Goal: Task Accomplishment & Management: Use online tool/utility

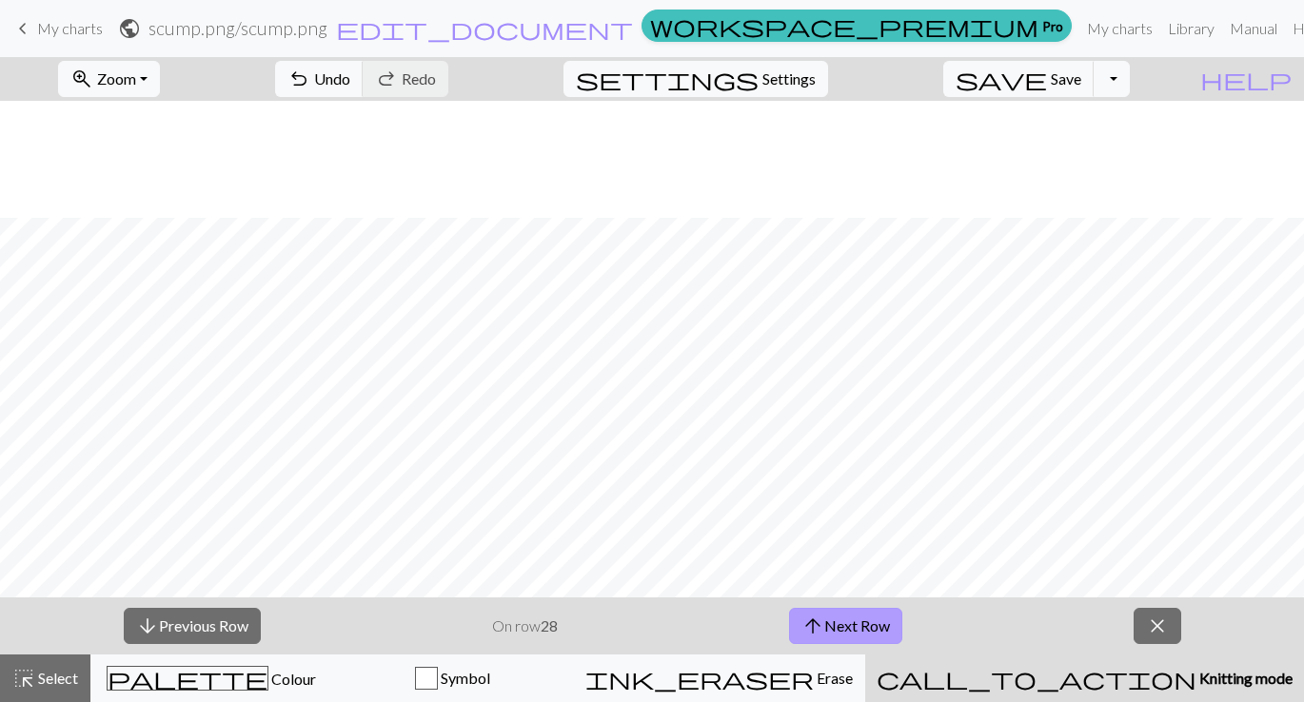
scroll to position [117, 0]
click at [835, 633] on button "arrow_upward Next Row" at bounding box center [845, 626] width 113 height 36
click at [879, 623] on button "arrow_upward Next Row" at bounding box center [845, 626] width 113 height 36
click at [817, 617] on span "arrow_upward" at bounding box center [812, 626] width 23 height 27
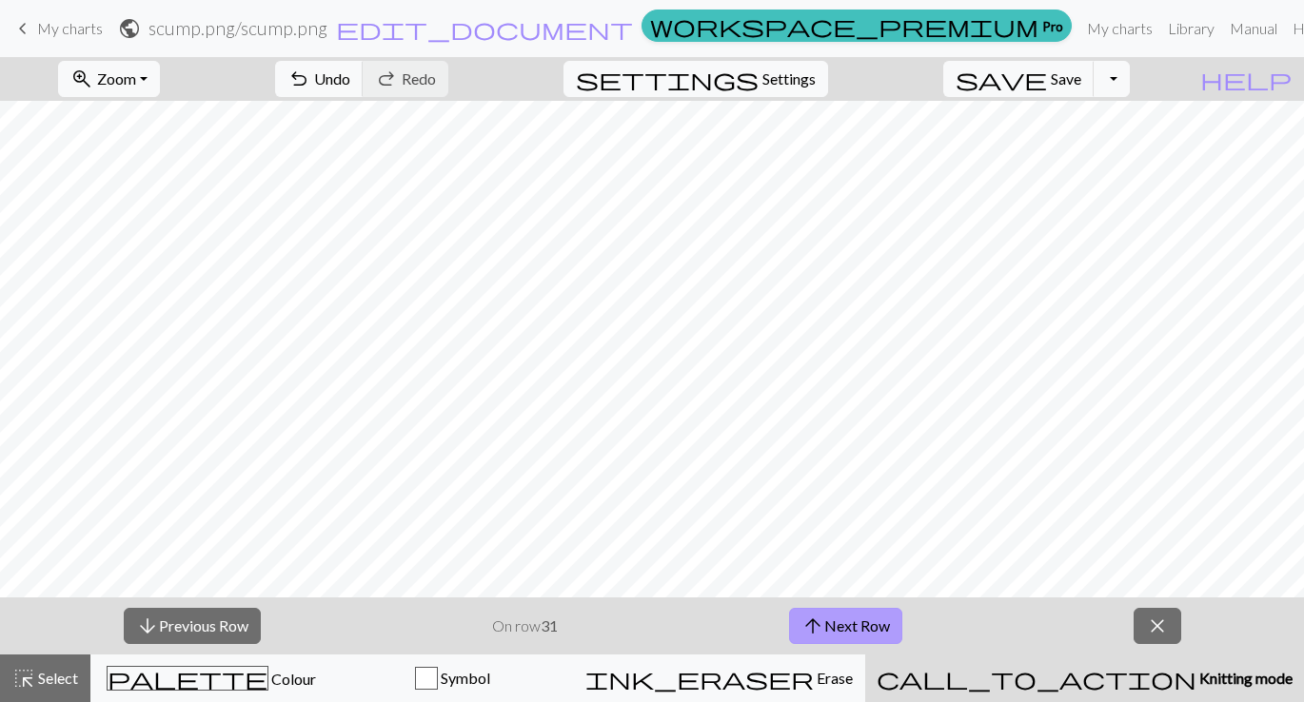
click at [846, 625] on button "arrow_upward Next Row" at bounding box center [845, 626] width 113 height 36
click at [856, 622] on button "arrow_upward Next Row" at bounding box center [845, 626] width 113 height 36
click at [859, 625] on button "arrow_upward Next Row" at bounding box center [845, 626] width 113 height 36
click at [878, 619] on button "arrow_upward Next Row" at bounding box center [845, 626] width 113 height 36
click at [851, 628] on button "arrow_upward Next Row" at bounding box center [845, 626] width 113 height 36
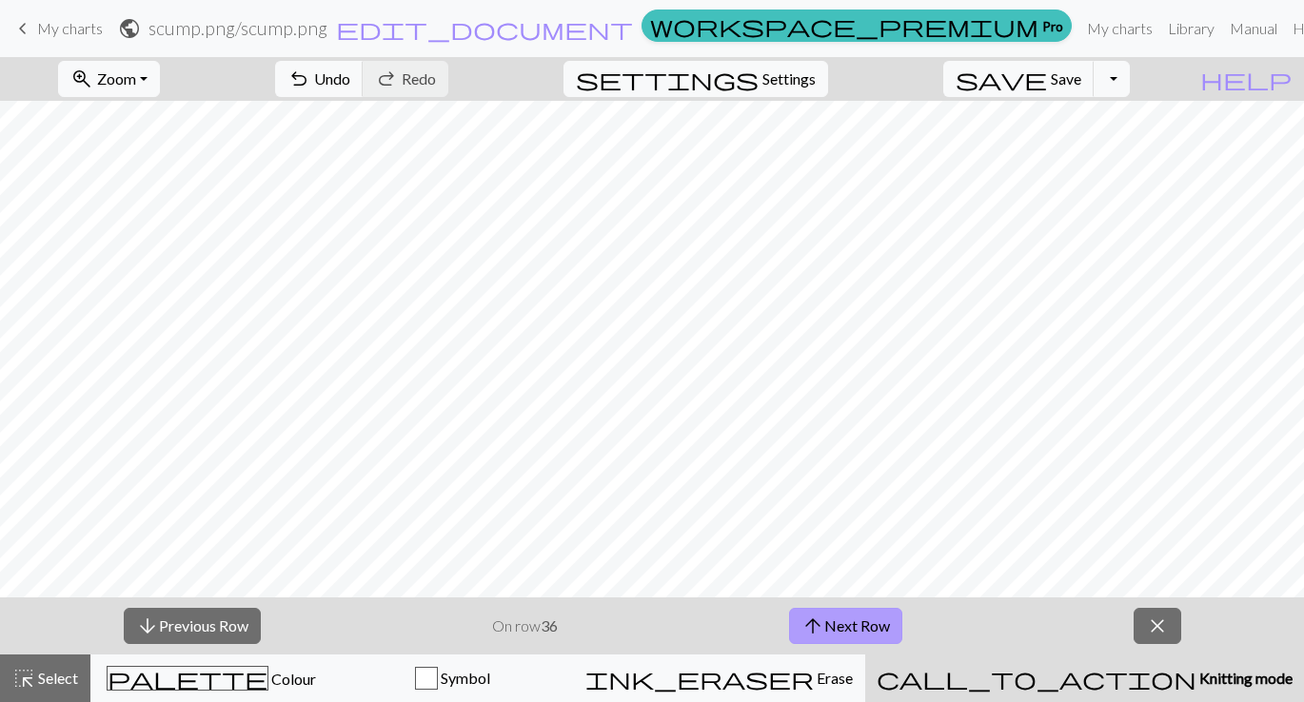
click at [851, 628] on button "arrow_upward Next Row" at bounding box center [845, 626] width 113 height 36
click at [824, 621] on button "arrow_upward Next Row" at bounding box center [845, 626] width 113 height 36
click at [835, 621] on button "arrow_upward Next Row" at bounding box center [845, 626] width 113 height 36
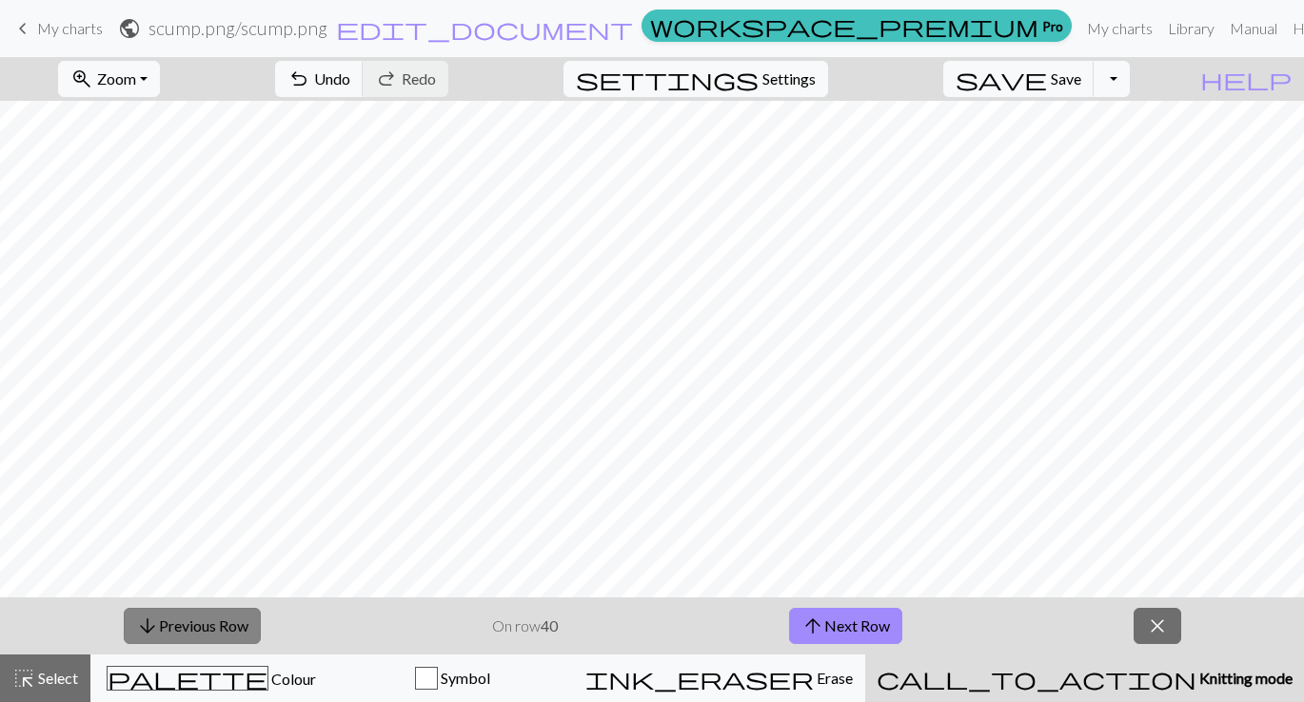
click at [182, 628] on button "arrow_downward Previous Row" at bounding box center [192, 626] width 137 height 36
click at [845, 633] on button "arrow_upward Next Row" at bounding box center [845, 626] width 113 height 36
click at [844, 633] on button "arrow_upward Next Row" at bounding box center [845, 626] width 113 height 36
click at [246, 634] on button "arrow_downward Previous Row" at bounding box center [192, 626] width 137 height 36
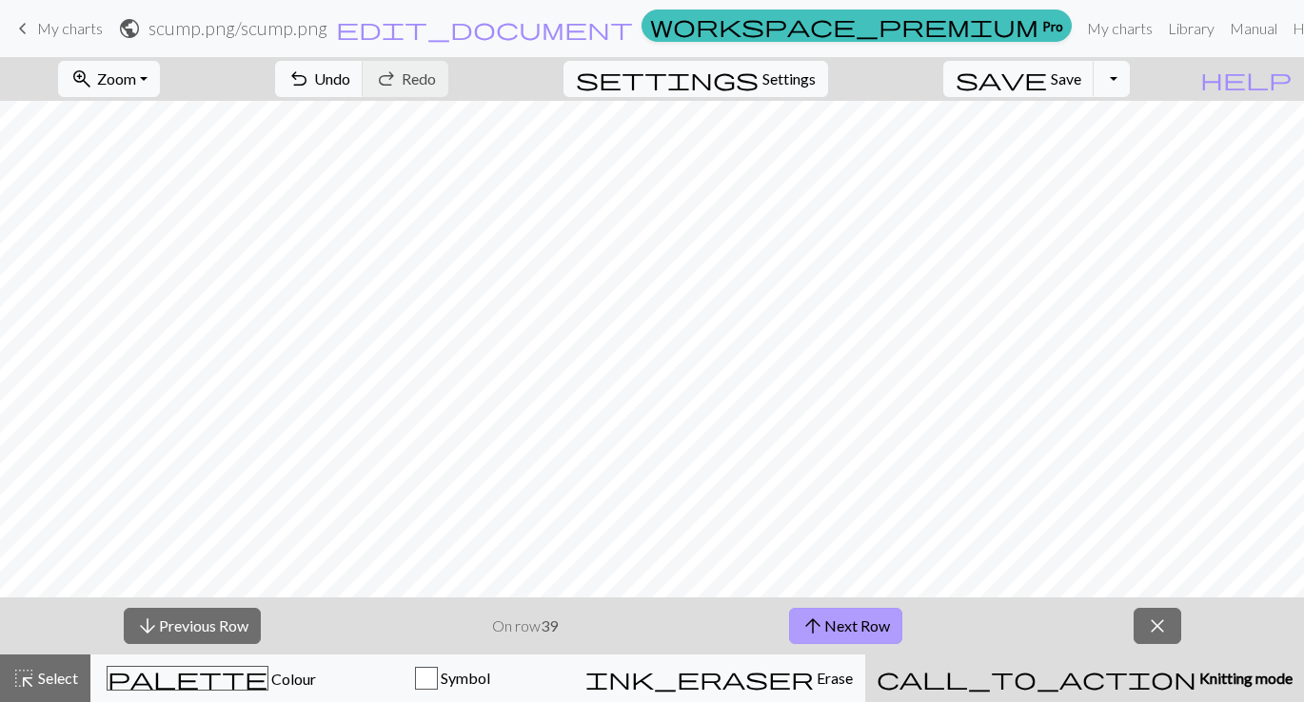
click at [810, 630] on span "arrow_upward" at bounding box center [812, 626] width 23 height 27
click at [234, 628] on button "arrow_downward Previous Row" at bounding box center [192, 626] width 137 height 36
click at [874, 630] on button "arrow_upward Next Row" at bounding box center [845, 626] width 113 height 36
click at [867, 638] on button "arrow_upward Next Row" at bounding box center [845, 626] width 113 height 36
click at [872, 619] on button "arrow_upward Next Row" at bounding box center [845, 626] width 113 height 36
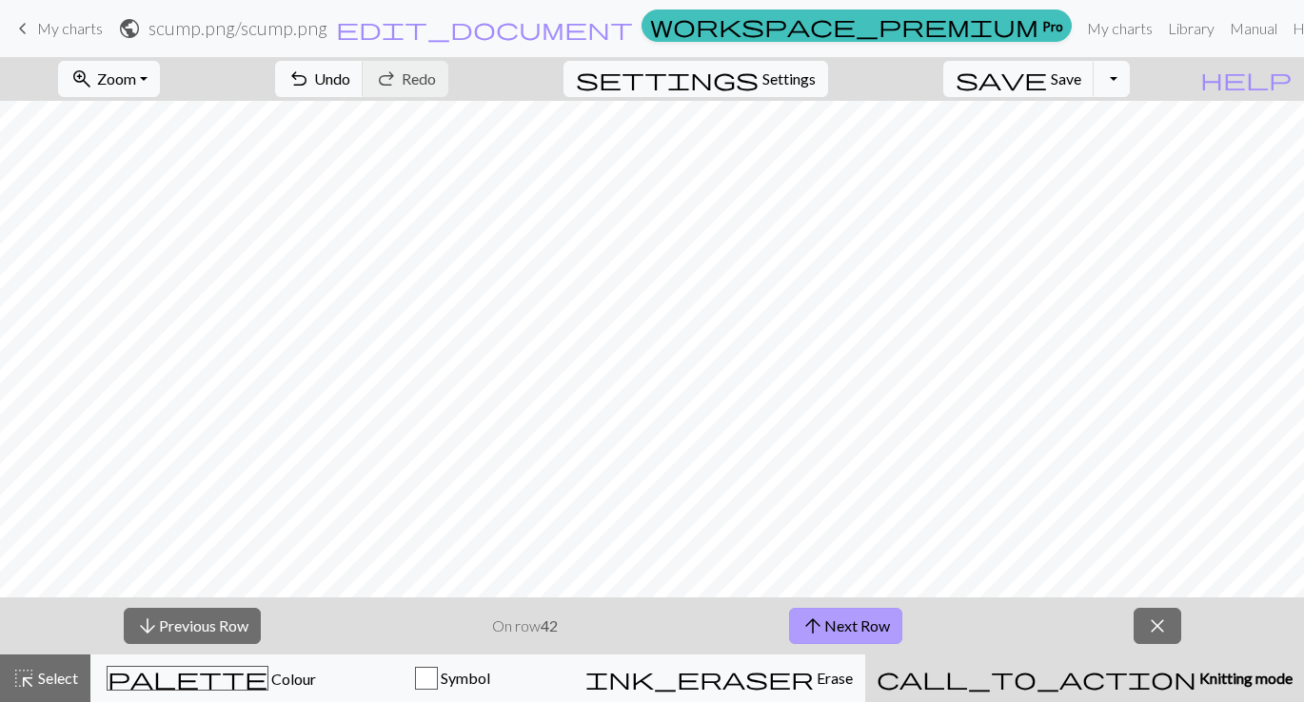
click at [840, 620] on button "arrow_upward Next Row" at bounding box center [845, 626] width 113 height 36
click at [867, 620] on button "arrow_upward Next Row" at bounding box center [845, 626] width 113 height 36
click at [839, 640] on button "arrow_upward Next Row" at bounding box center [845, 626] width 113 height 36
click at [841, 623] on button "arrow_upward Next Row" at bounding box center [845, 626] width 113 height 36
click at [835, 637] on button "arrow_upward Next Row" at bounding box center [845, 626] width 113 height 36
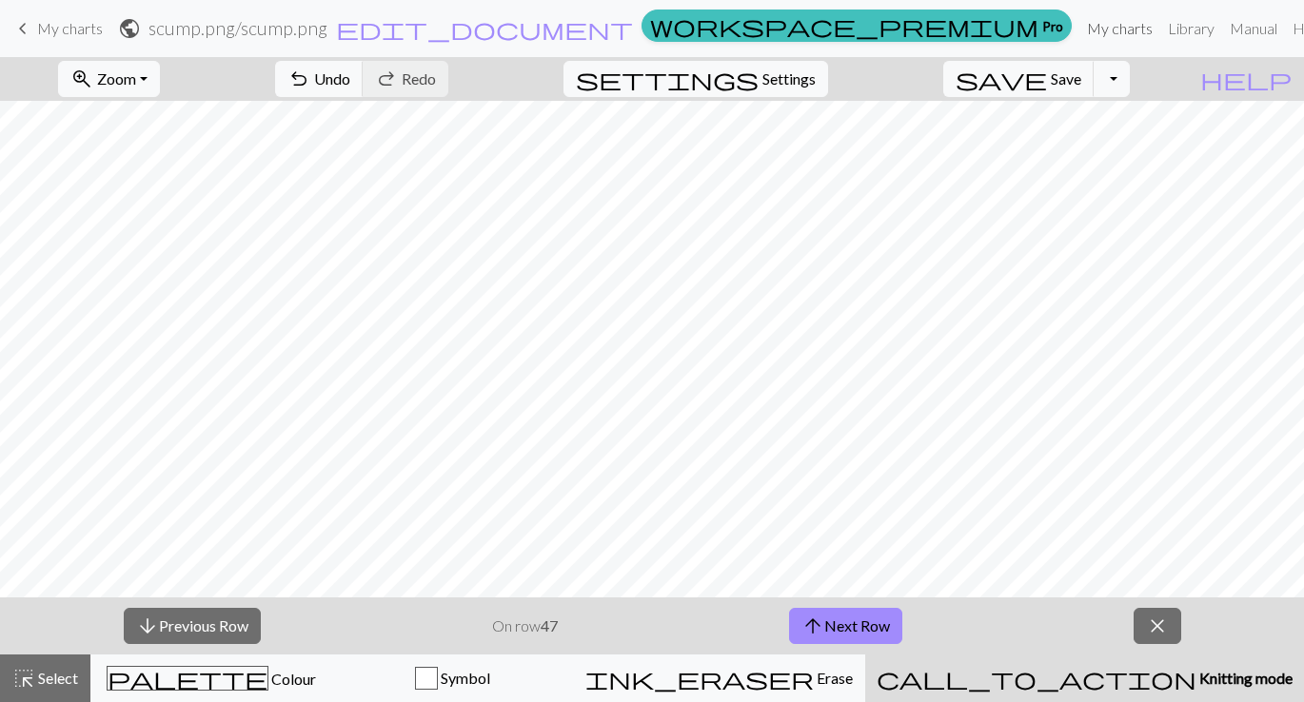
click at [1079, 33] on link "My charts" at bounding box center [1119, 29] width 81 height 38
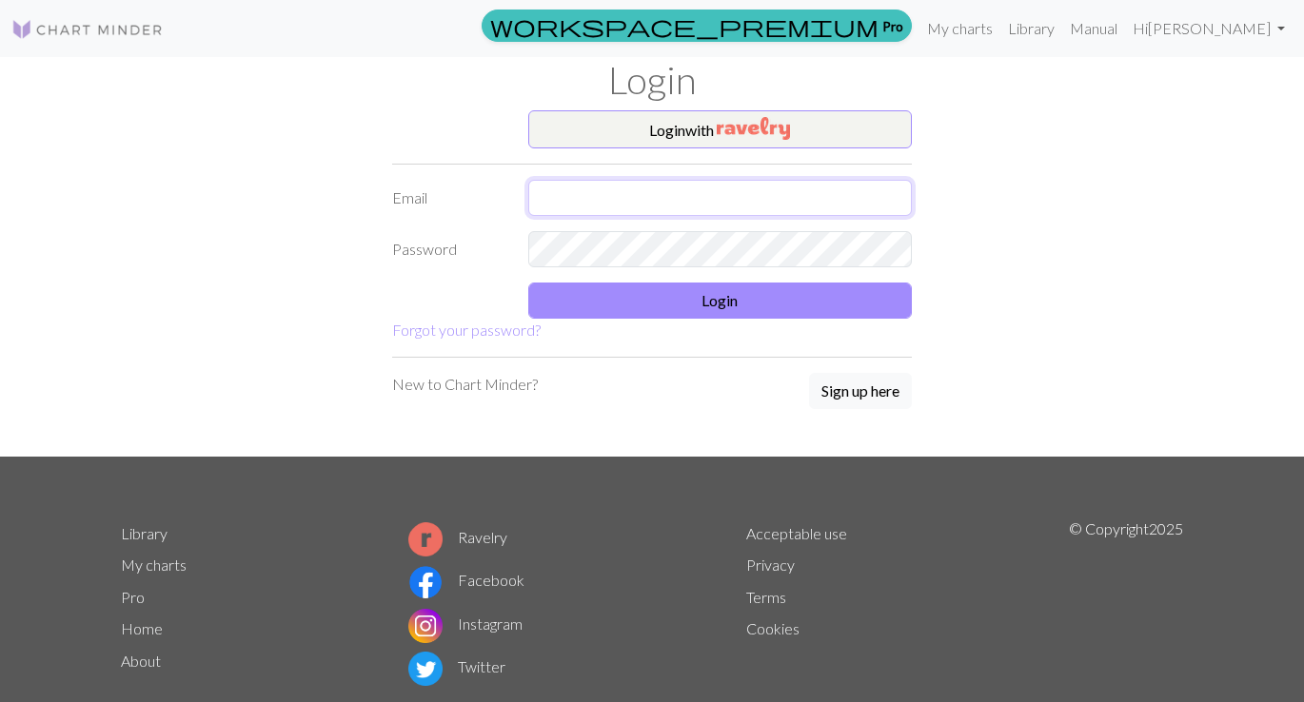
click at [680, 196] on input "text" at bounding box center [720, 198] width 384 height 36
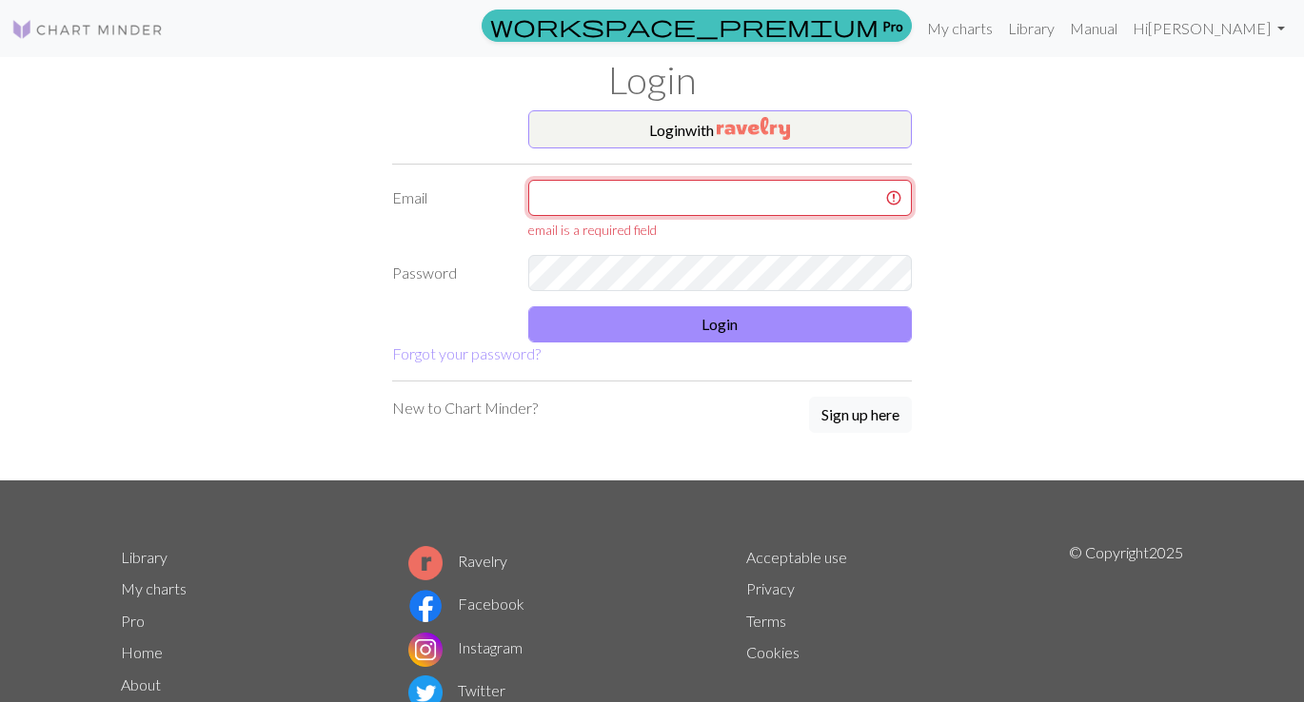
type input "[EMAIL_ADDRESS][DOMAIN_NAME]"
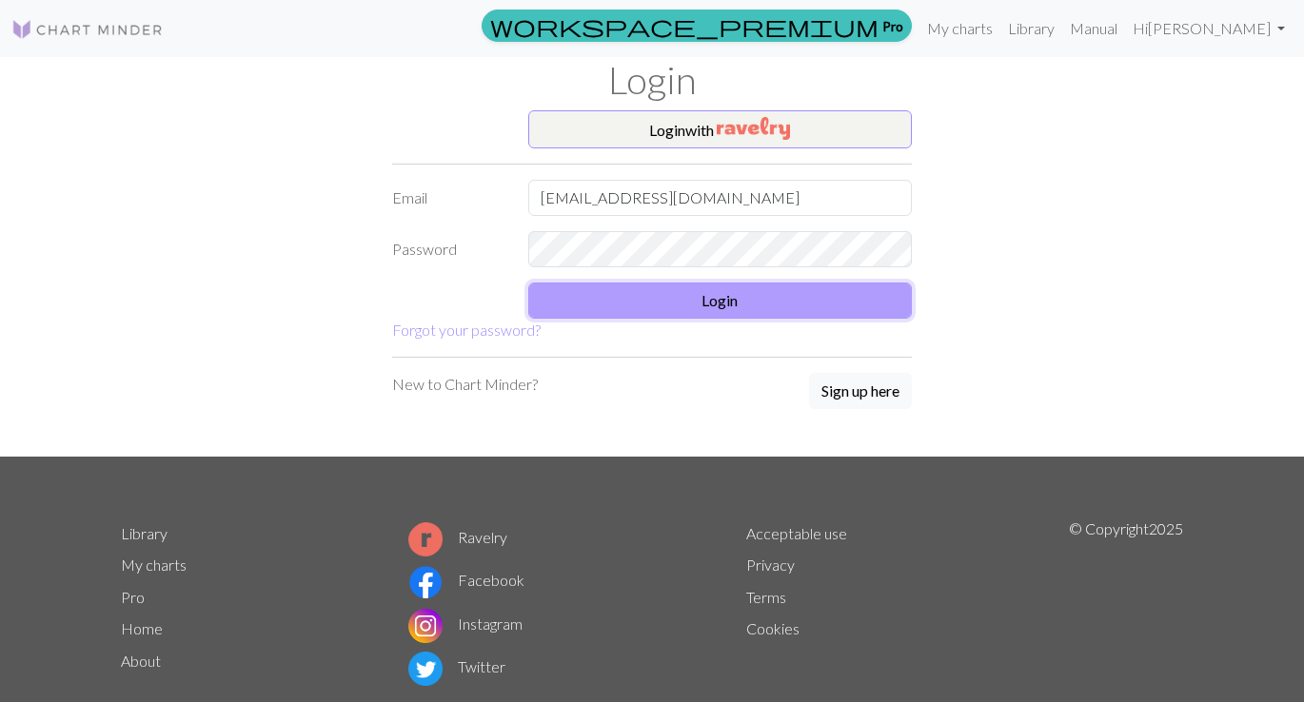
click at [674, 307] on button "Login" at bounding box center [720, 301] width 384 height 36
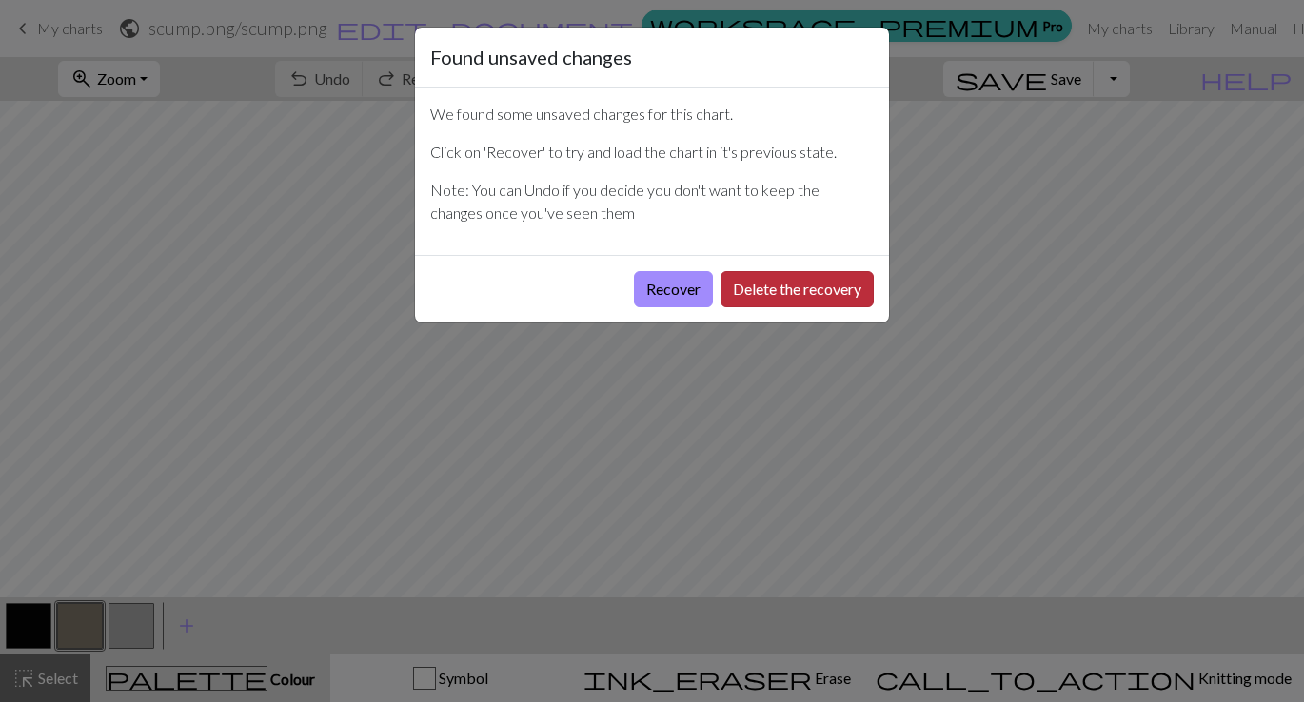
click at [761, 299] on button "Delete the recovery" at bounding box center [796, 289] width 153 height 36
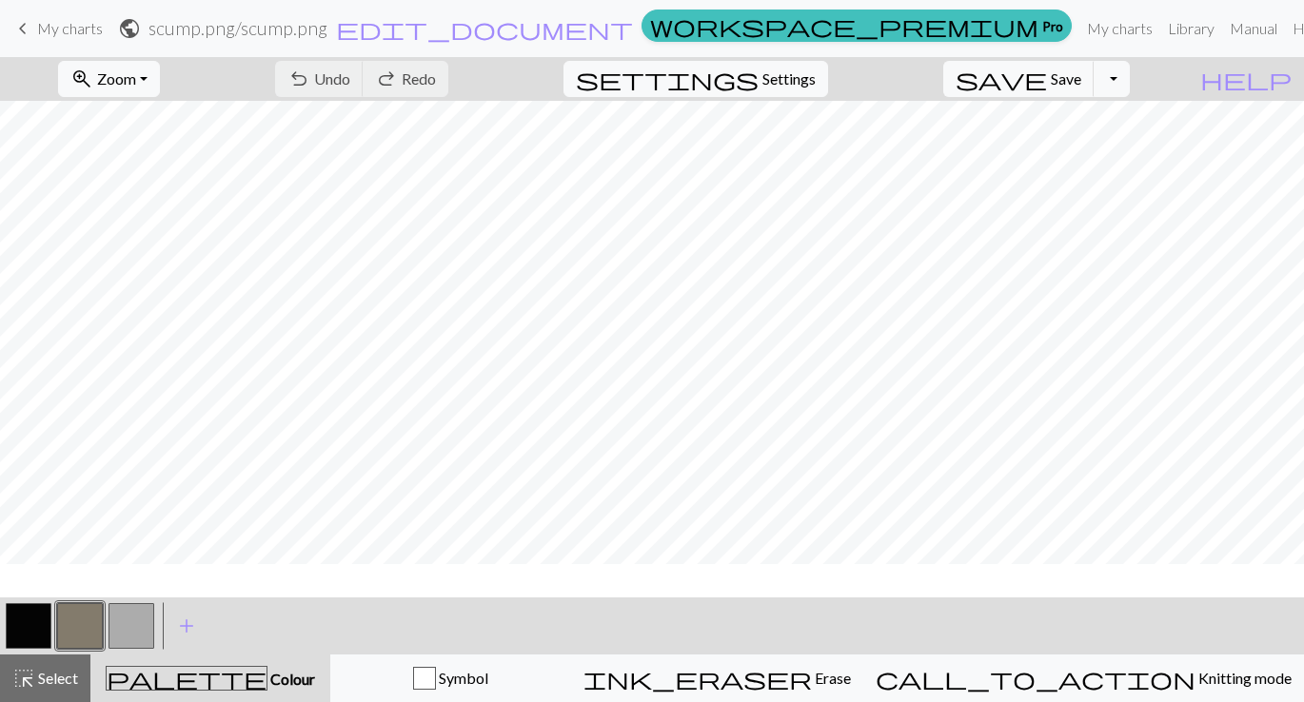
scroll to position [24, 0]
click at [1079, 34] on link "My charts" at bounding box center [1119, 29] width 81 height 38
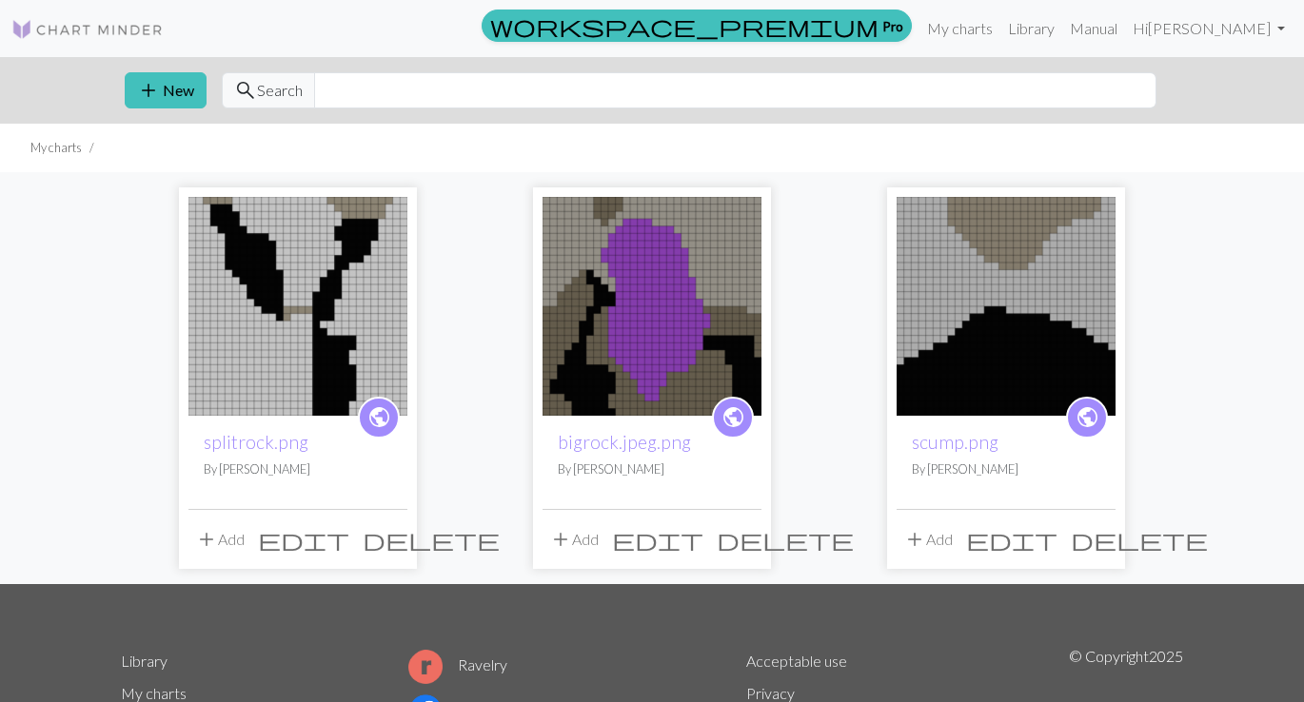
click at [339, 301] on img at bounding box center [297, 306] width 219 height 219
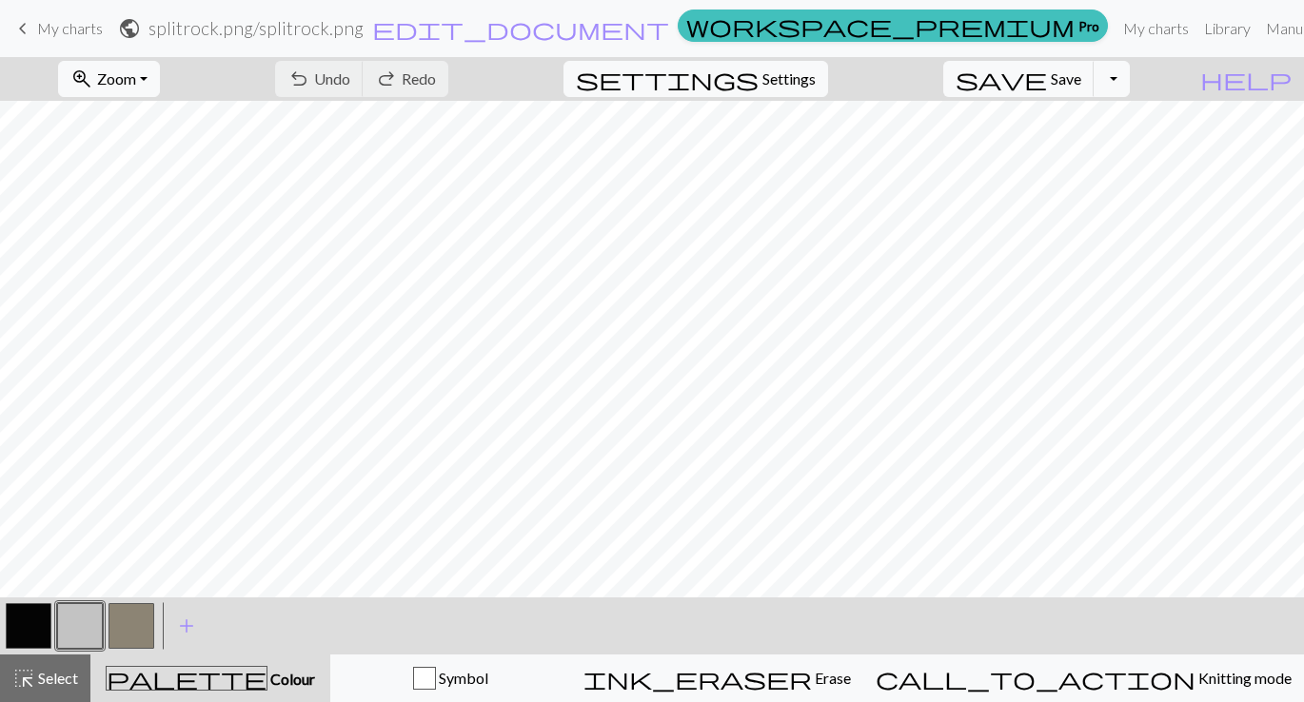
scroll to position [502, 0]
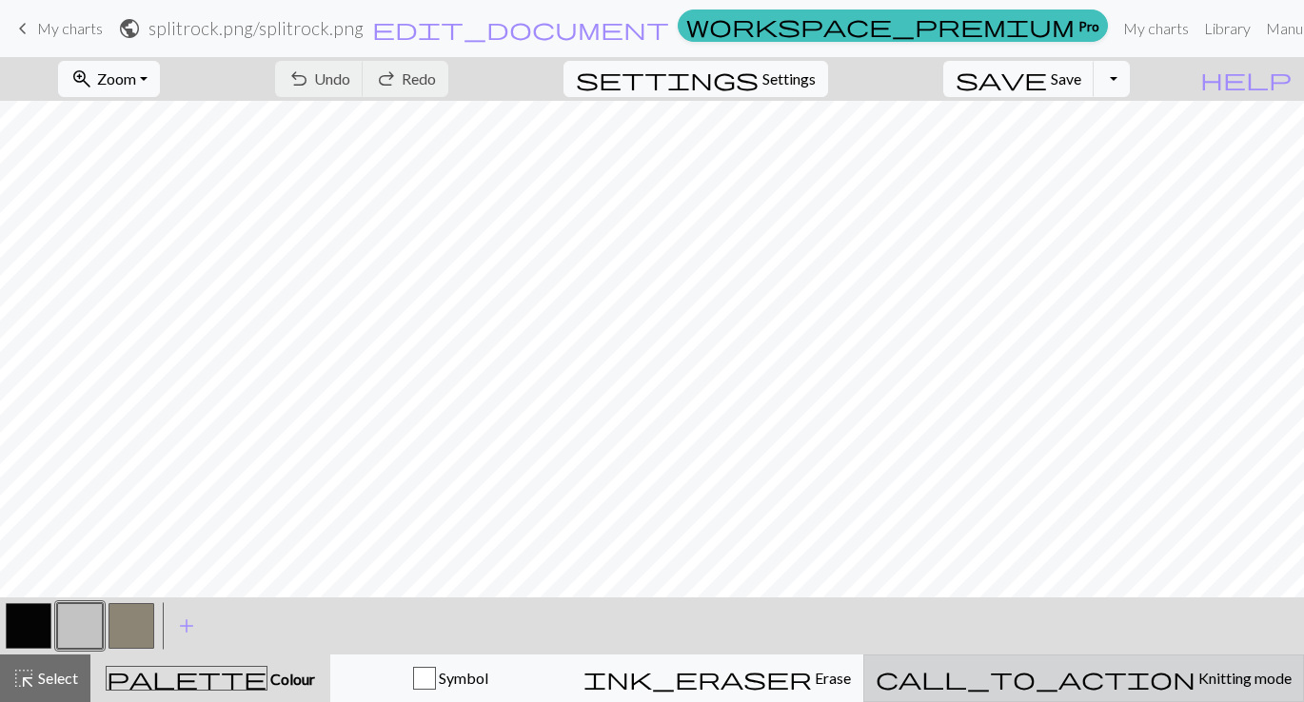
click at [1111, 672] on span "call_to_action" at bounding box center [1035, 678] width 320 height 27
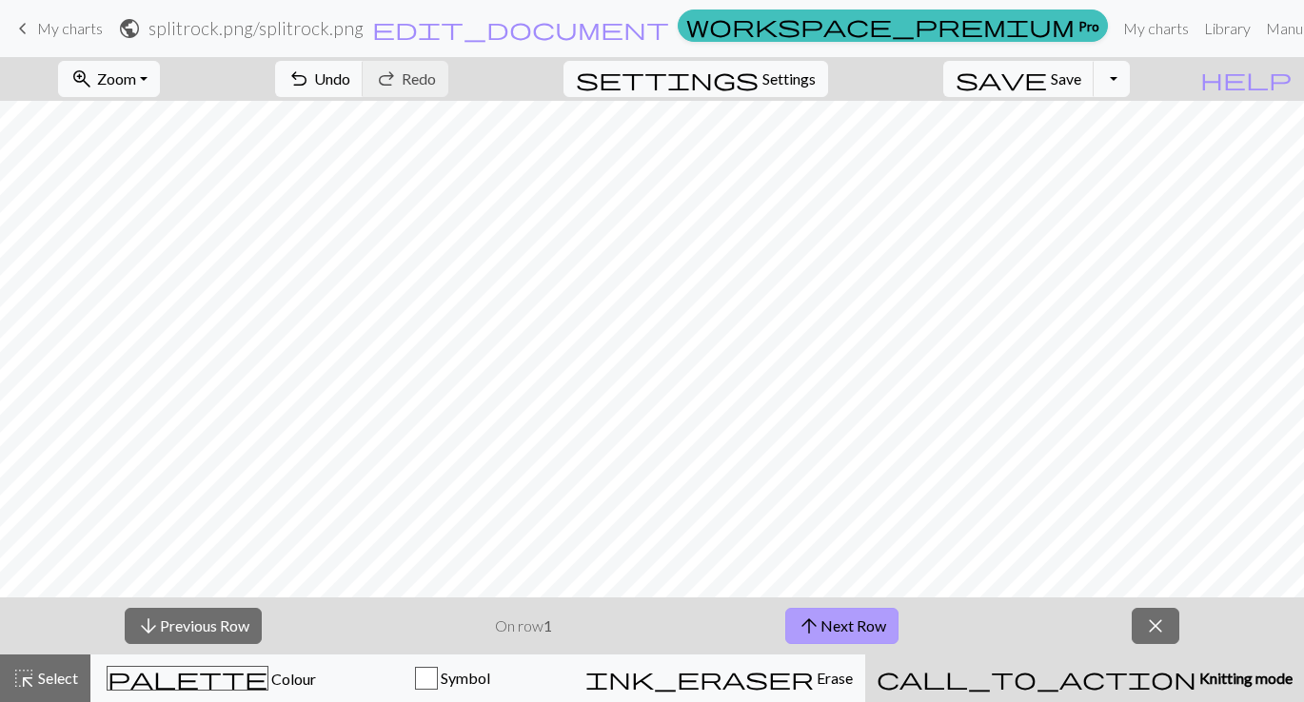
click at [863, 627] on button "arrow_upward Next Row" at bounding box center [841, 626] width 113 height 36
click at [815, 631] on span "arrow_upward" at bounding box center [808, 626] width 23 height 27
click at [822, 618] on button "arrow_upward Next Row" at bounding box center [841, 626] width 113 height 36
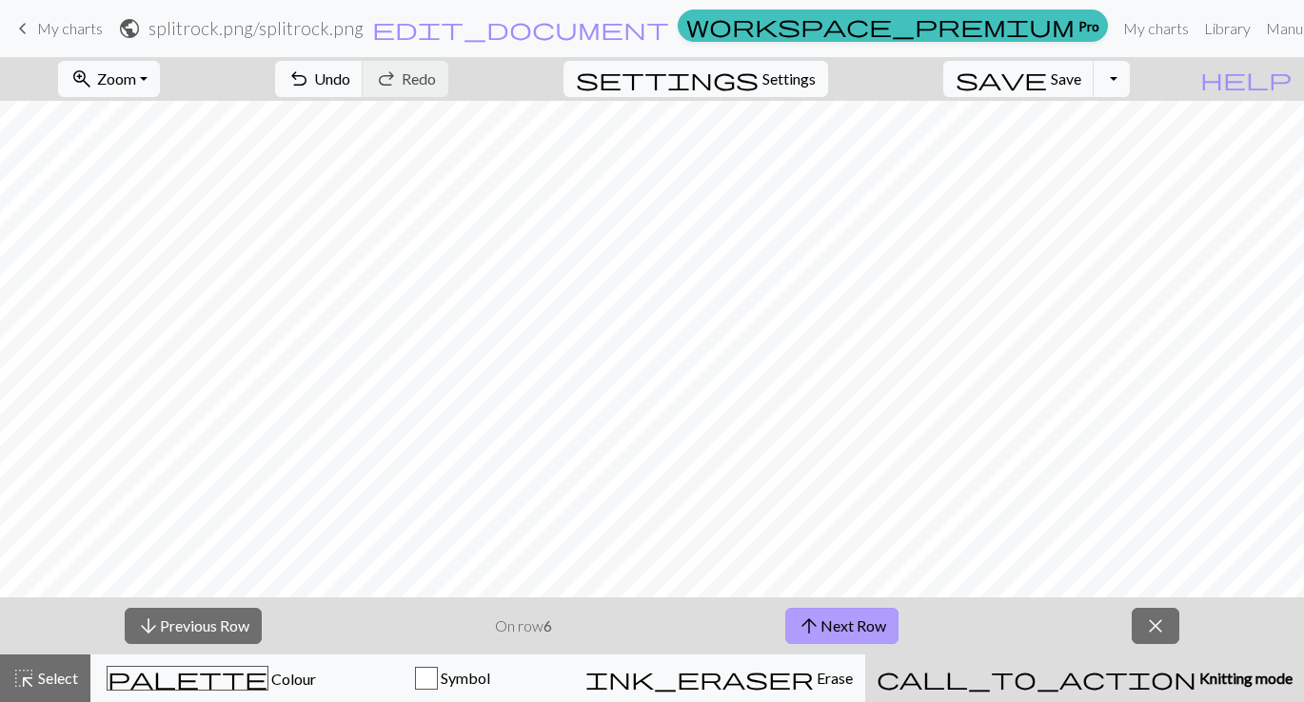
click at [834, 625] on button "arrow_upward Next Row" at bounding box center [841, 626] width 113 height 36
click at [827, 614] on button "arrow_upward Next Row" at bounding box center [841, 626] width 113 height 36
click at [840, 638] on button "arrow_upward Next Row" at bounding box center [841, 626] width 113 height 36
click at [845, 628] on button "arrow_upward Next Row" at bounding box center [845, 626] width 113 height 36
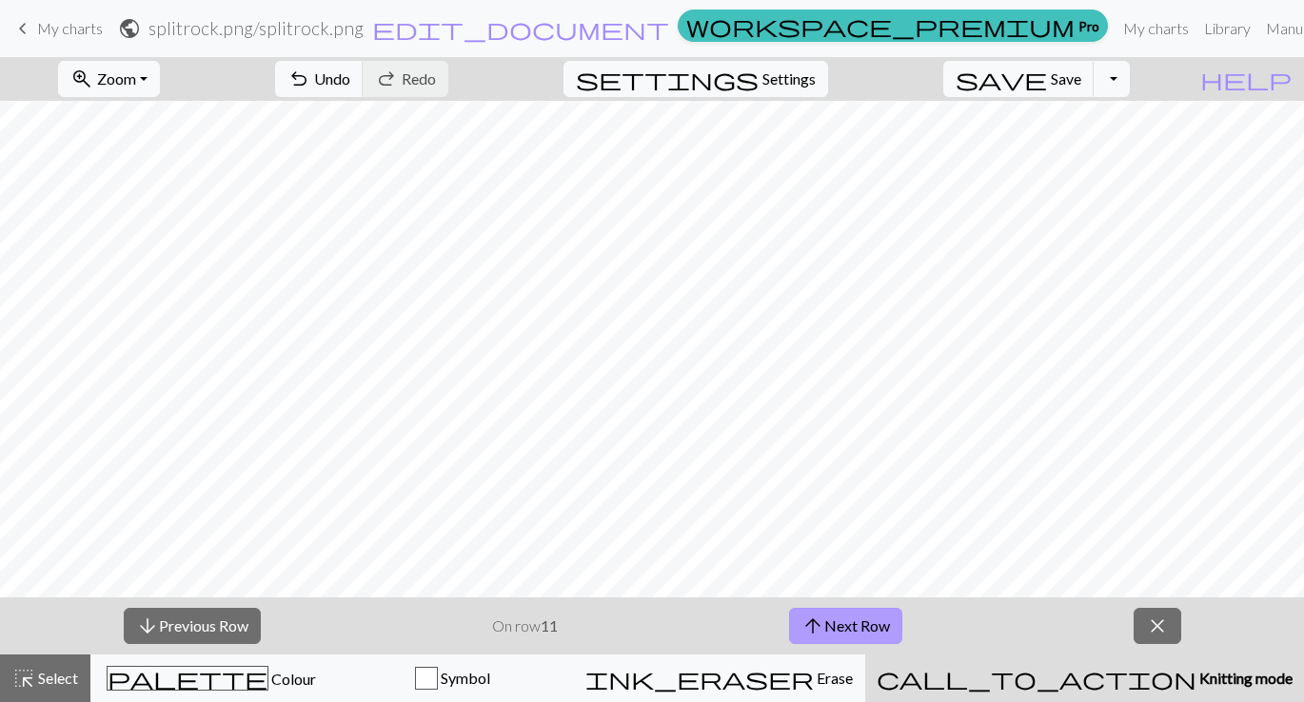
click at [845, 628] on button "arrow_upward Next Row" at bounding box center [845, 626] width 113 height 36
click at [873, 618] on button "arrow_upward Next Row" at bounding box center [845, 626] width 113 height 36
click at [782, 635] on div "arrow_downward Previous Row On row 13 arrow_upward Next Row close" at bounding box center [652, 626] width 1304 height 57
click at [820, 631] on span "arrow_upward" at bounding box center [812, 626] width 23 height 27
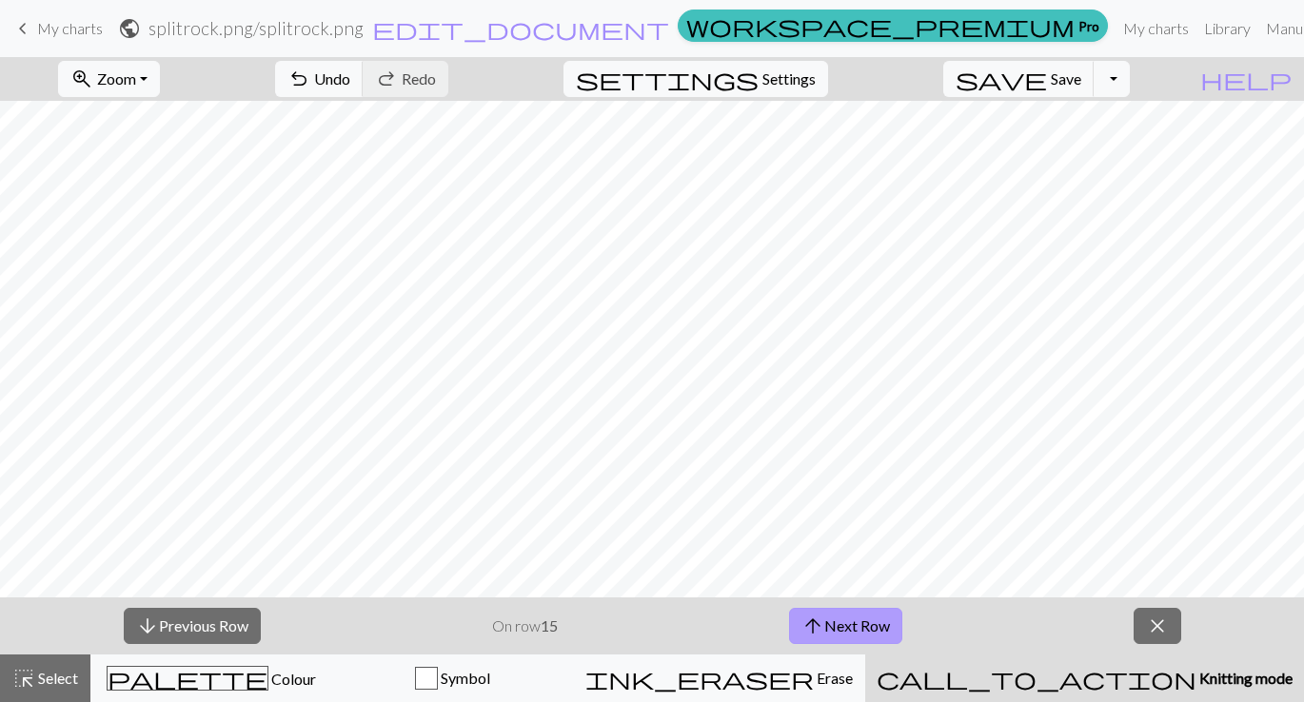
click at [833, 617] on button "arrow_upward Next Row" at bounding box center [845, 626] width 113 height 36
click at [835, 604] on div "arrow_downward Previous Row On row 17 arrow_upward Next Row close" at bounding box center [652, 626] width 1304 height 57
click at [836, 626] on button "arrow_upward Next Row" at bounding box center [845, 626] width 113 height 36
click at [875, 634] on button "arrow_upward Next Row" at bounding box center [845, 626] width 113 height 36
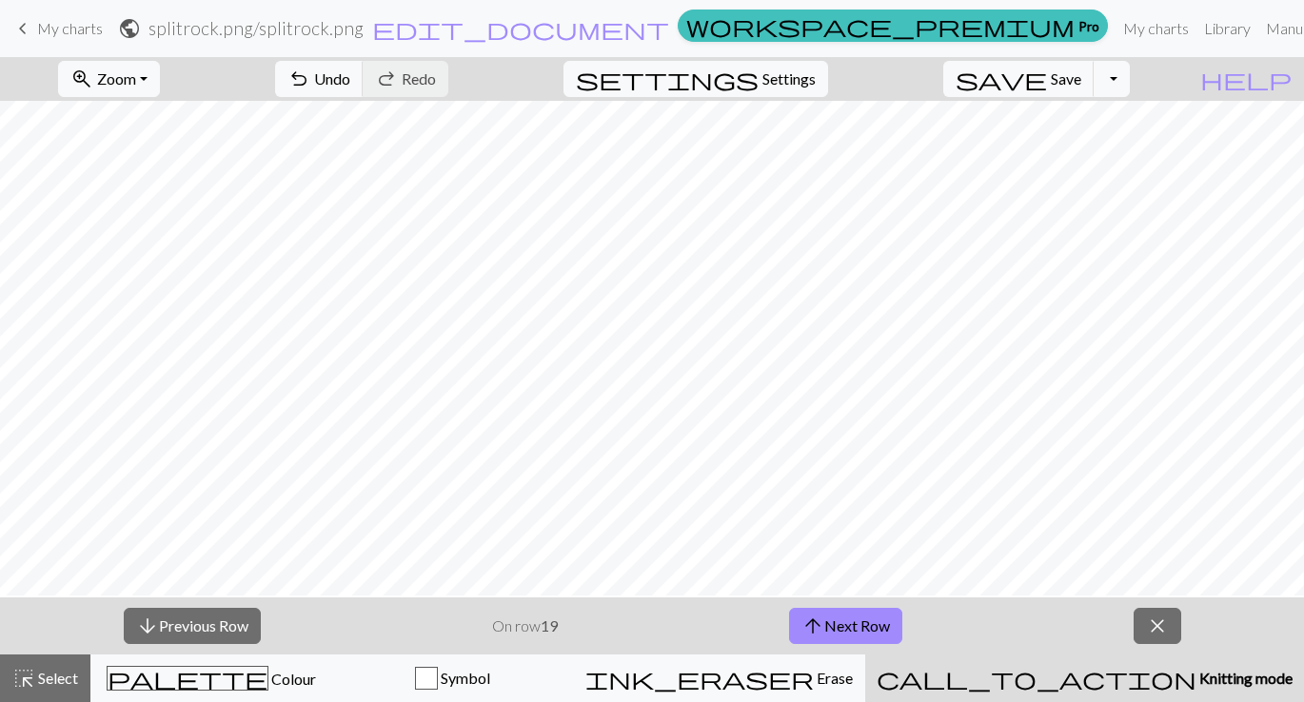
scroll to position [401, 0]
click at [830, 624] on button "arrow_upward Next Row" at bounding box center [845, 626] width 113 height 36
click at [846, 628] on button "arrow_upward Next Row" at bounding box center [845, 626] width 113 height 36
click at [853, 618] on button "arrow_upward Next Row" at bounding box center [845, 626] width 113 height 36
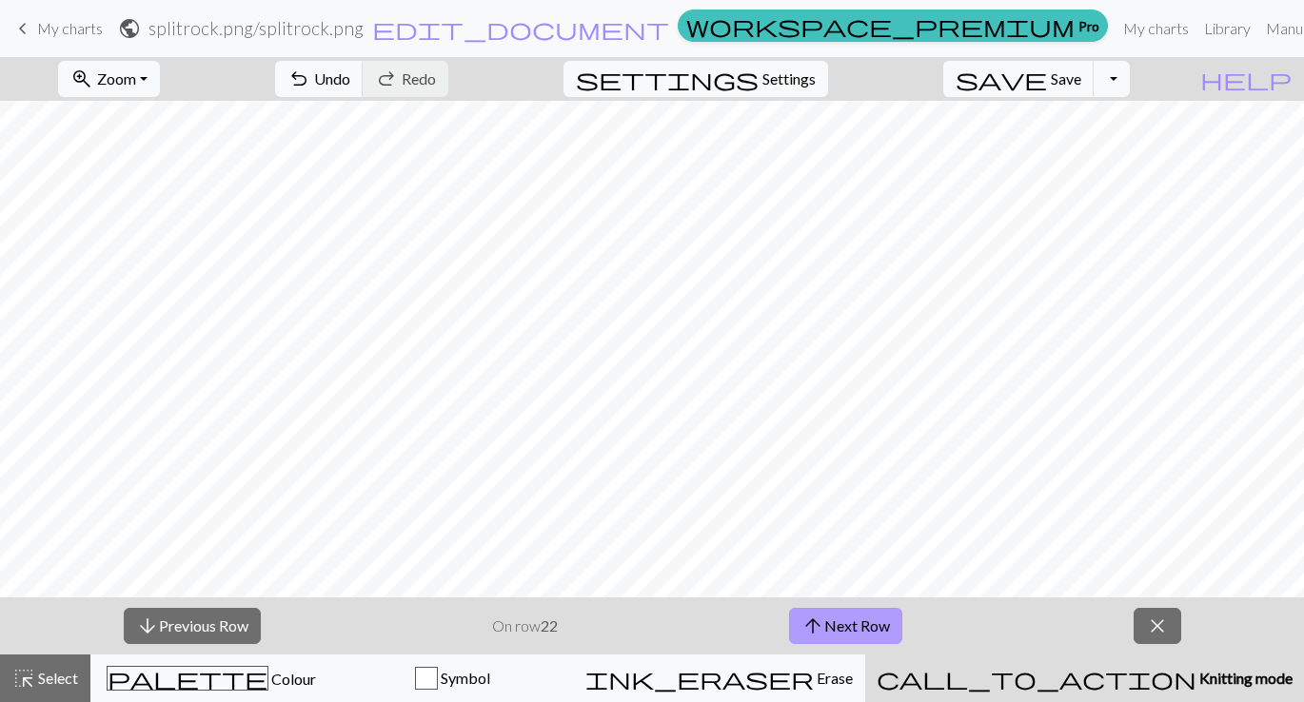
click at [852, 621] on button "arrow_upward Next Row" at bounding box center [845, 626] width 113 height 36
click at [825, 629] on button "arrow_upward Next Row" at bounding box center [845, 626] width 113 height 36
click at [830, 613] on button "arrow_upward Next Row" at bounding box center [845, 626] width 113 height 36
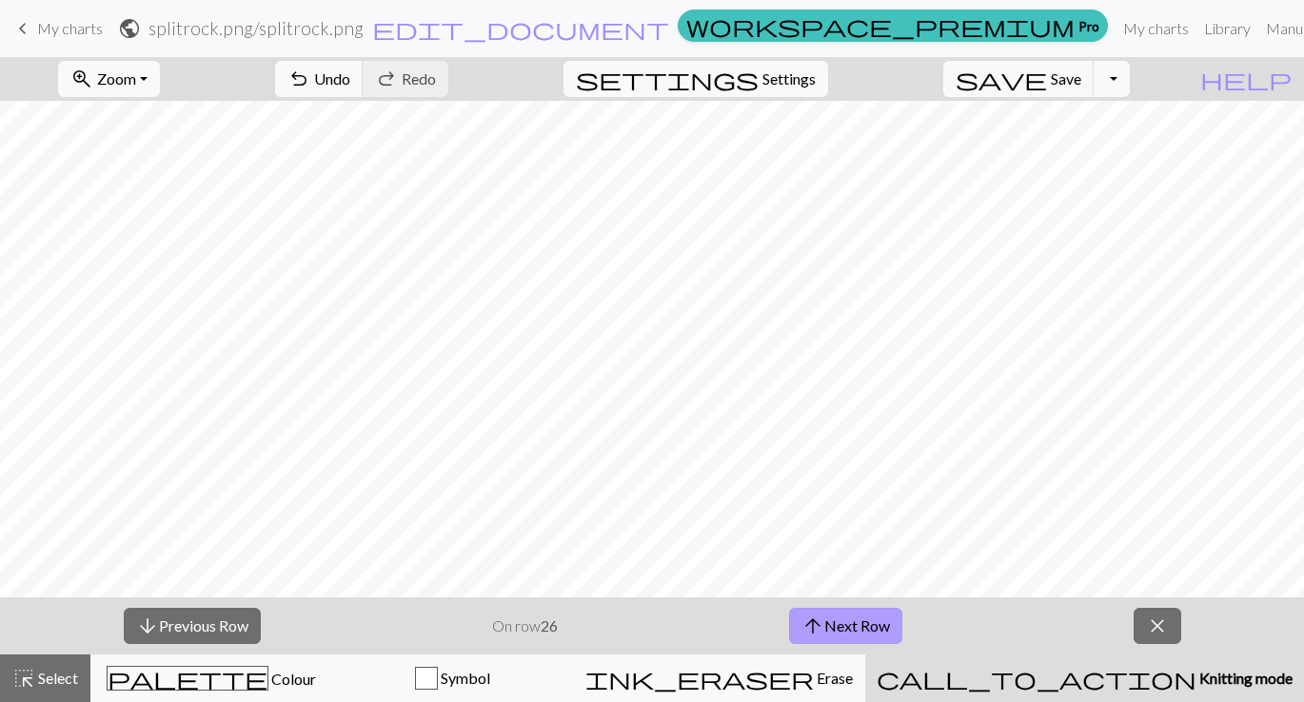
click at [815, 632] on span "arrow_upward" at bounding box center [812, 626] width 23 height 27
click at [835, 620] on button "arrow_upward Next Row" at bounding box center [845, 626] width 113 height 36
click at [861, 620] on button "arrow_upward Next Row" at bounding box center [845, 626] width 113 height 36
click at [862, 624] on button "arrow_upward Next Row" at bounding box center [845, 626] width 113 height 36
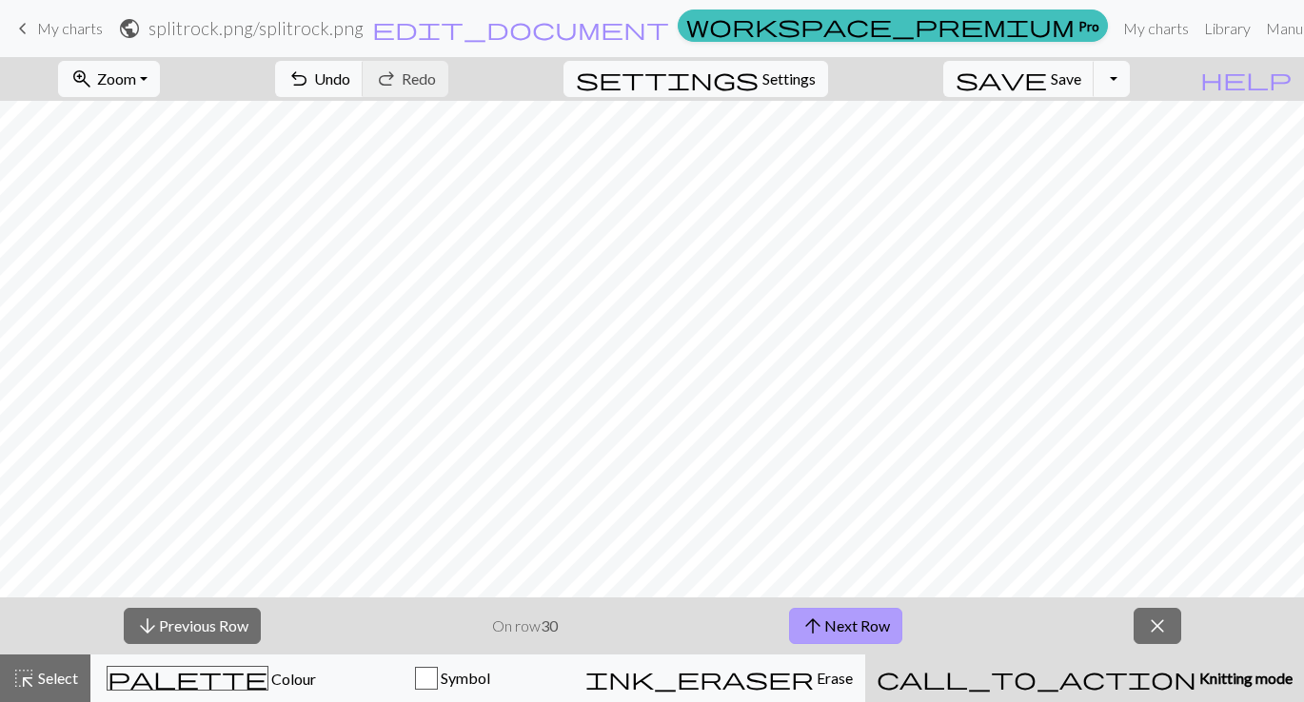
click at [881, 627] on button "arrow_upward Next Row" at bounding box center [845, 626] width 113 height 36
click at [855, 619] on button "arrow_upward Next Row" at bounding box center [845, 626] width 113 height 36
click at [828, 619] on button "arrow_upward Next Row" at bounding box center [845, 626] width 113 height 36
click at [200, 619] on button "arrow_downward Previous Row" at bounding box center [192, 626] width 137 height 36
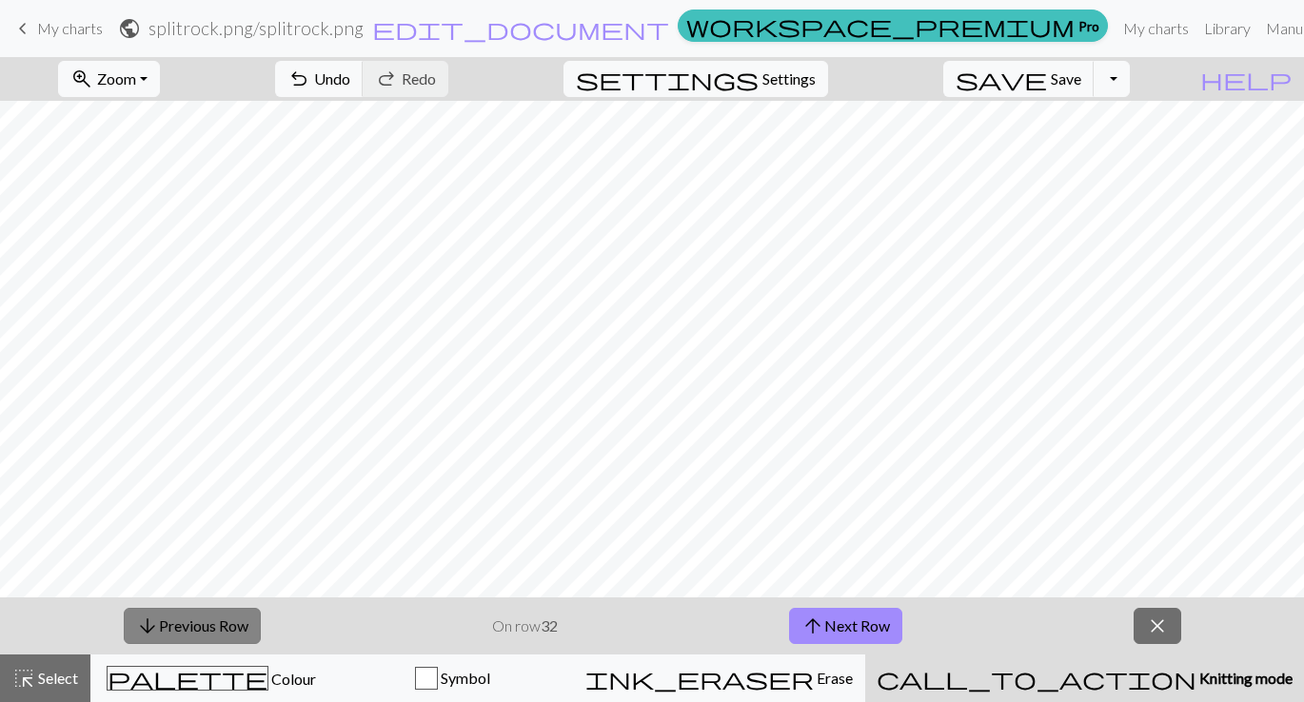
click at [200, 619] on button "arrow_downward Previous Row" at bounding box center [192, 626] width 137 height 36
click at [839, 633] on div "arrow_downward Previous Row On row 31 arrow_upward Next Row close highlight_alt…" at bounding box center [652, 650] width 1304 height 105
click at [834, 621] on button "arrow_upward Next Row" at bounding box center [845, 626] width 113 height 36
click at [834, 633] on button "arrow_upward Next Row" at bounding box center [845, 626] width 113 height 36
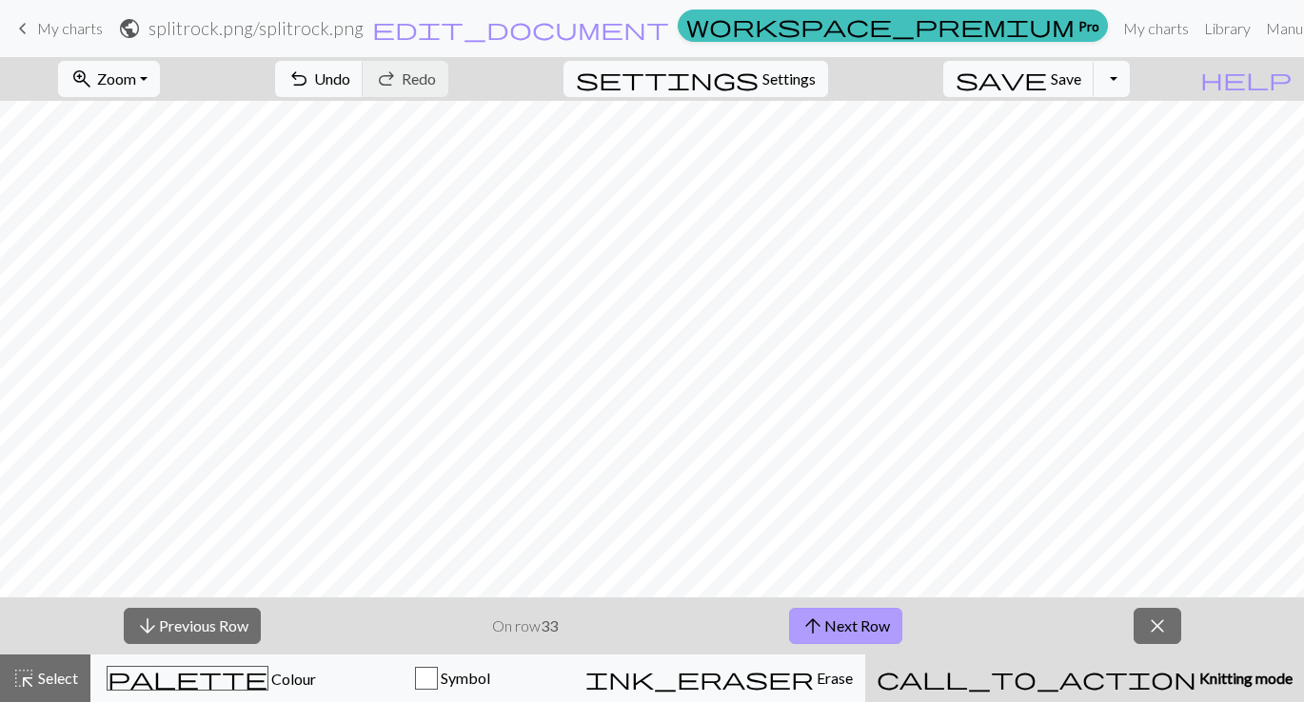
click at [883, 617] on button "arrow_upward Next Row" at bounding box center [845, 626] width 113 height 36
click at [819, 634] on span "arrow_upward" at bounding box center [812, 626] width 23 height 27
click at [821, 616] on span "arrow_upward" at bounding box center [812, 626] width 23 height 27
click at [809, 625] on span "arrow_upward" at bounding box center [812, 626] width 23 height 27
click at [817, 619] on span "arrow_upward" at bounding box center [812, 626] width 23 height 27
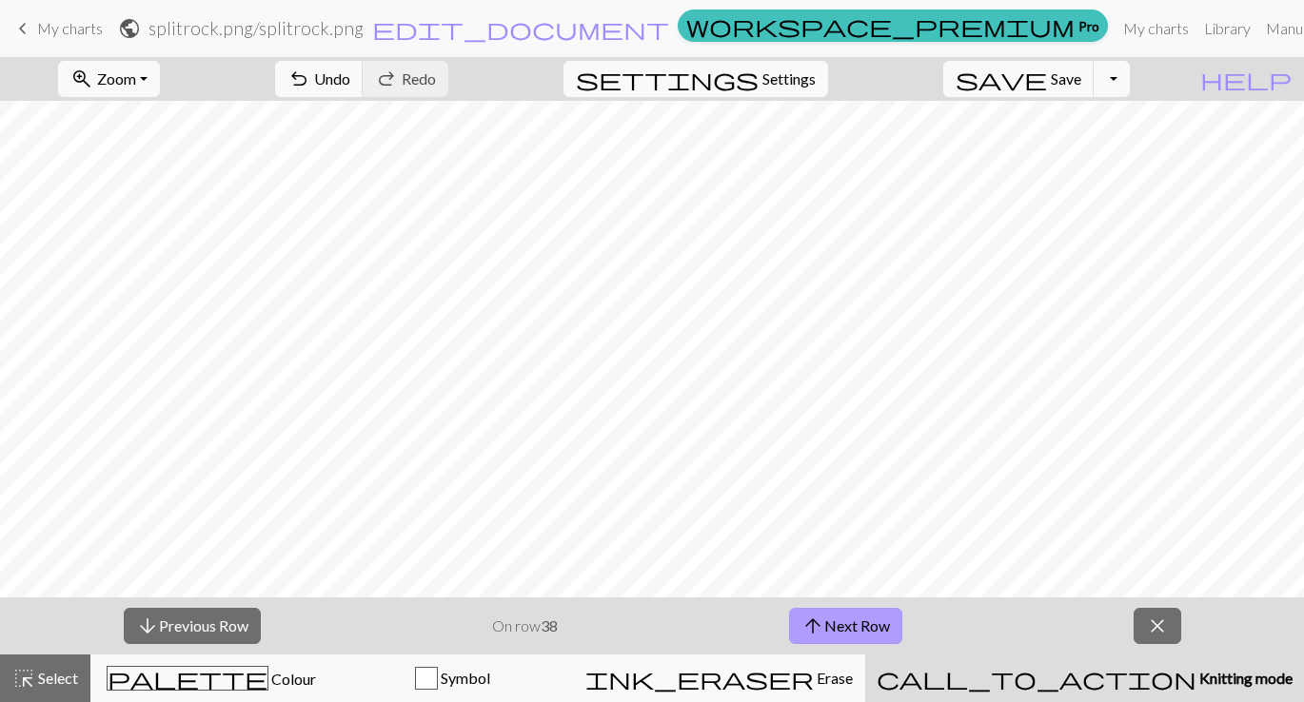
click at [821, 621] on span "arrow_upward" at bounding box center [812, 626] width 23 height 27
click at [874, 626] on button "arrow_upward Next Row" at bounding box center [845, 626] width 113 height 36
click at [815, 618] on span "arrow_upward" at bounding box center [812, 626] width 23 height 27
click at [820, 610] on button "arrow_upward Next Row" at bounding box center [845, 626] width 113 height 36
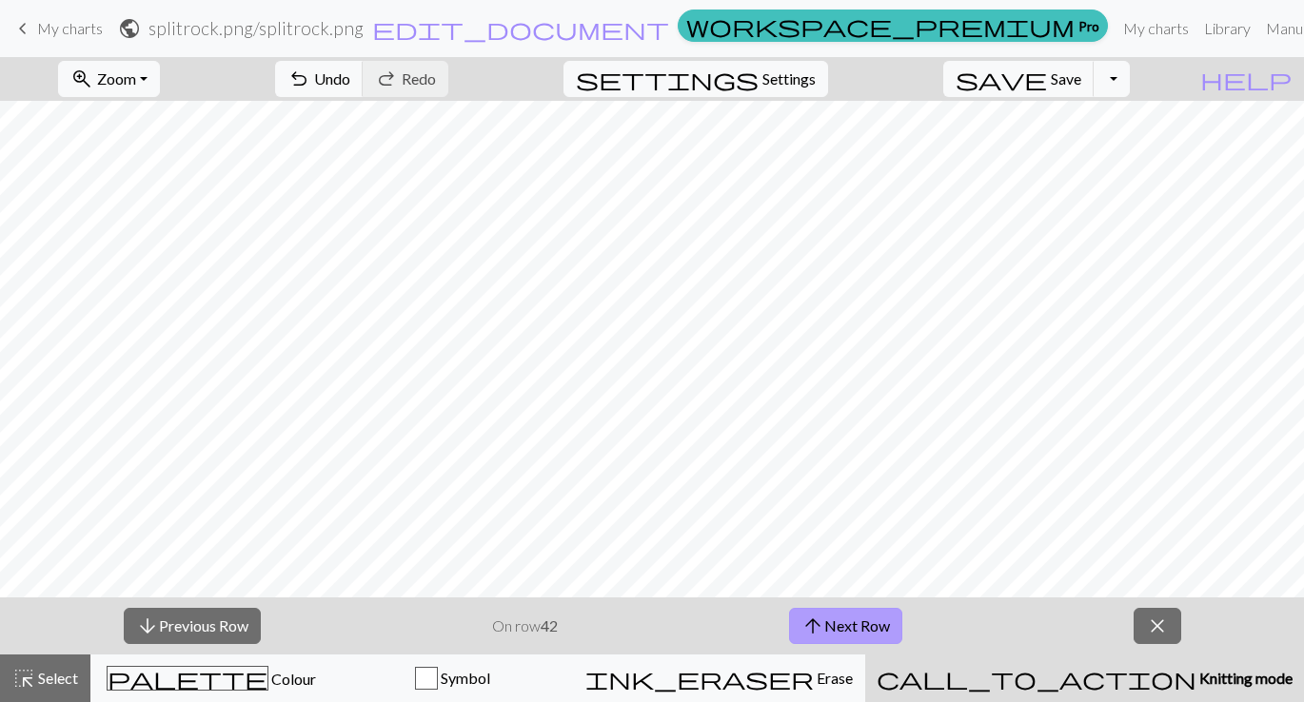
click at [854, 626] on button "arrow_upward Next Row" at bounding box center [845, 626] width 113 height 36
click at [852, 631] on button "arrow_upward Next Row" at bounding box center [845, 626] width 113 height 36
click at [843, 621] on button "arrow_upward Next Row" at bounding box center [845, 626] width 113 height 36
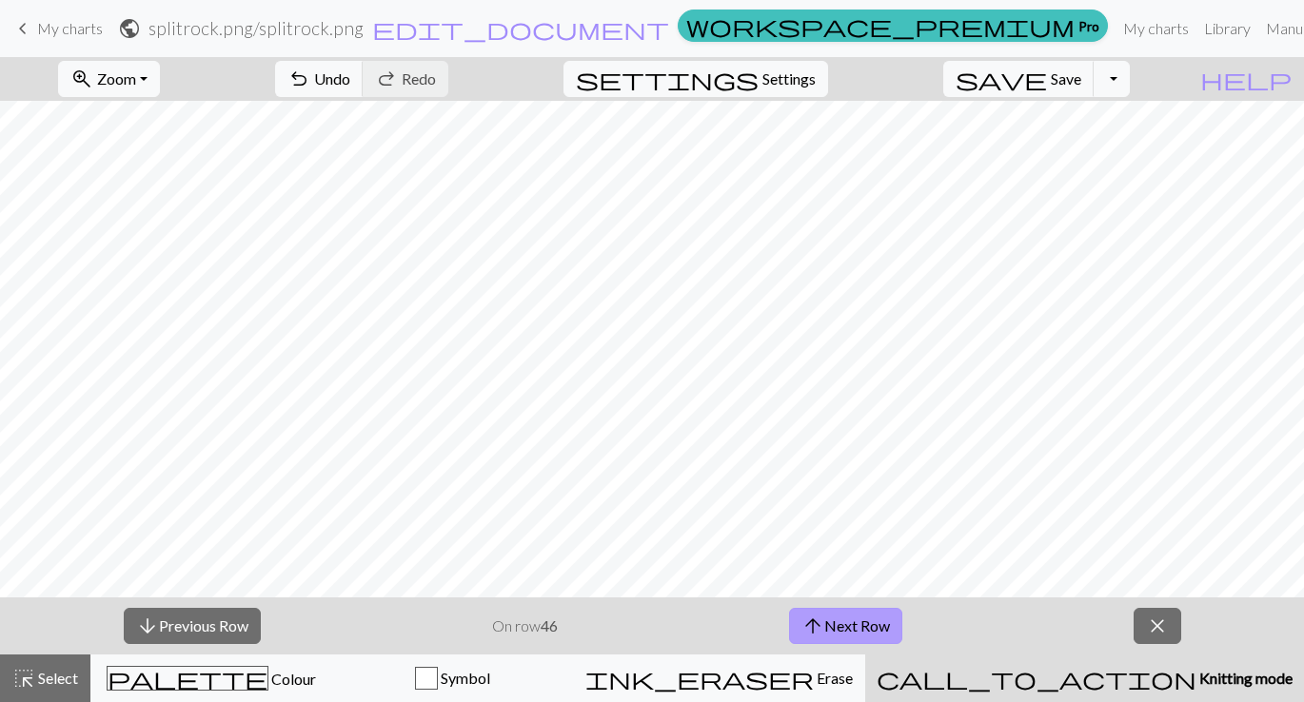
click at [884, 621] on button "arrow_upward Next Row" at bounding box center [845, 626] width 113 height 36
click at [1115, 34] on link "My charts" at bounding box center [1155, 29] width 81 height 38
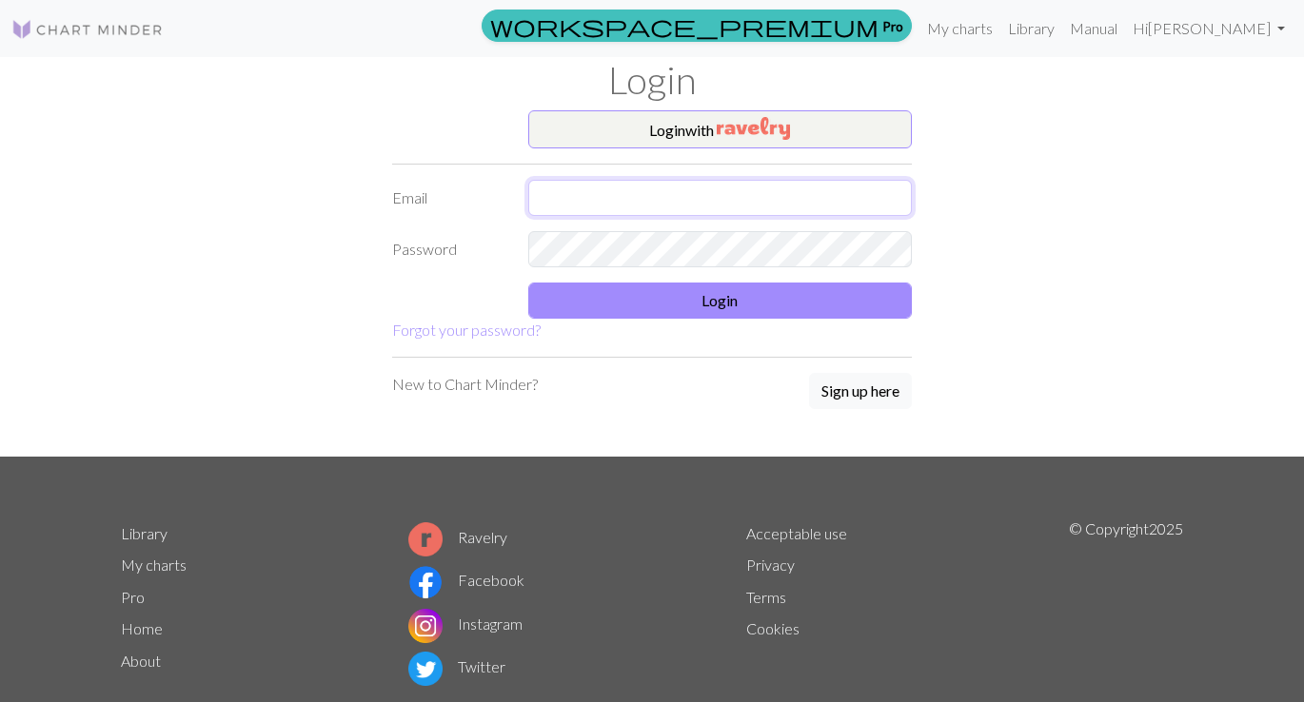
click at [684, 192] on input "text" at bounding box center [720, 198] width 384 height 36
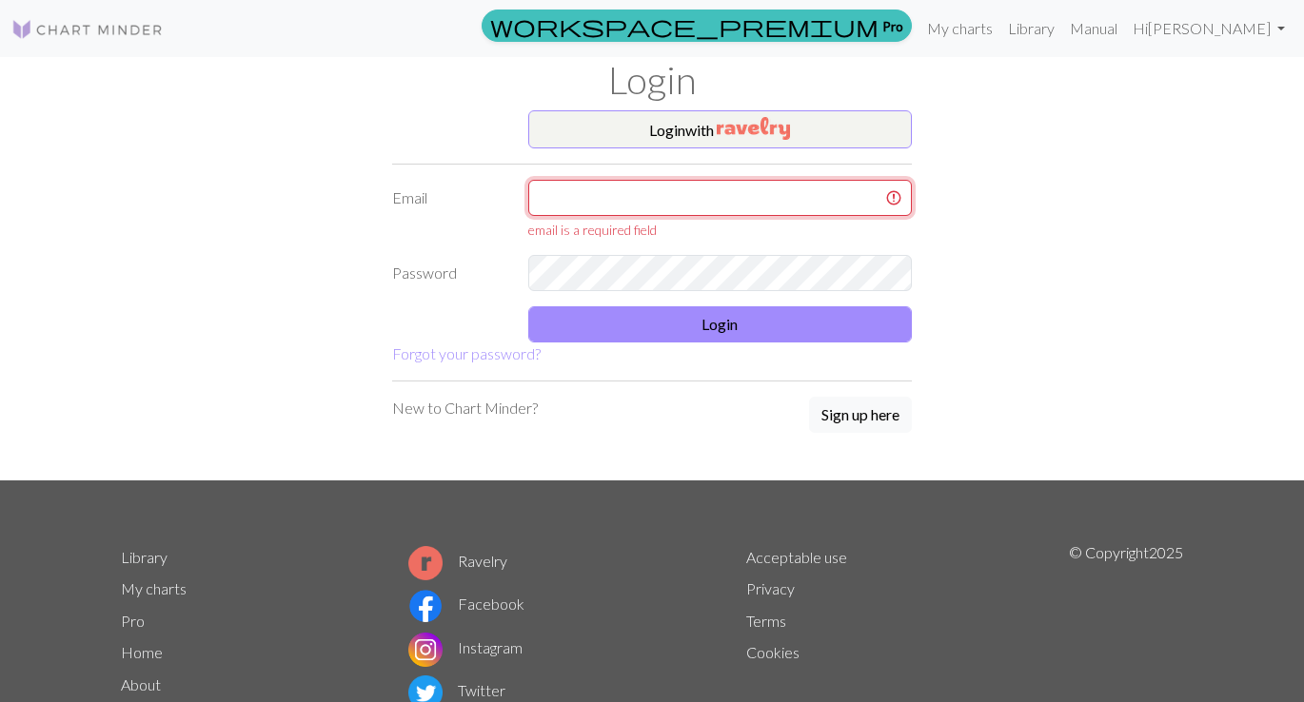
type input "[EMAIL_ADDRESS][DOMAIN_NAME]"
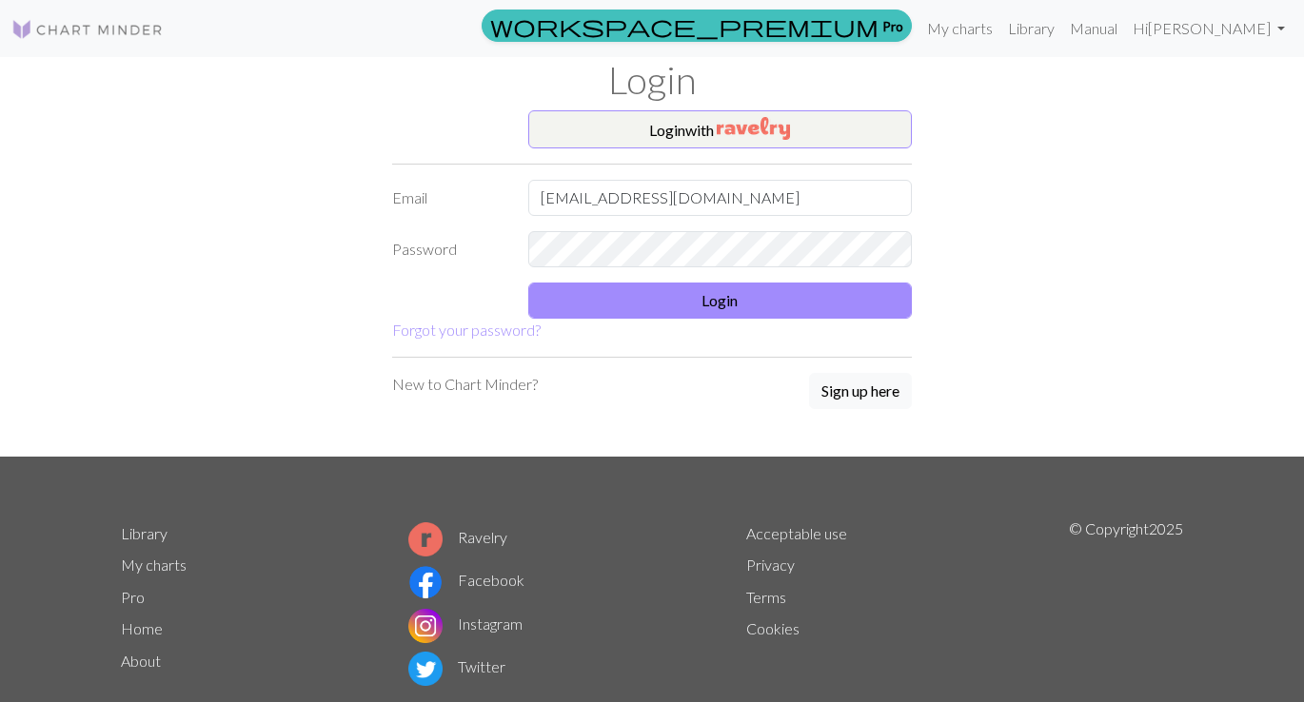
click at [700, 323] on form "Login with Email [EMAIL_ADDRESS][DOMAIN_NAME] Password Login Forgot your passwo…" at bounding box center [652, 225] width 520 height 231
click at [697, 306] on button "Login" at bounding box center [720, 301] width 384 height 36
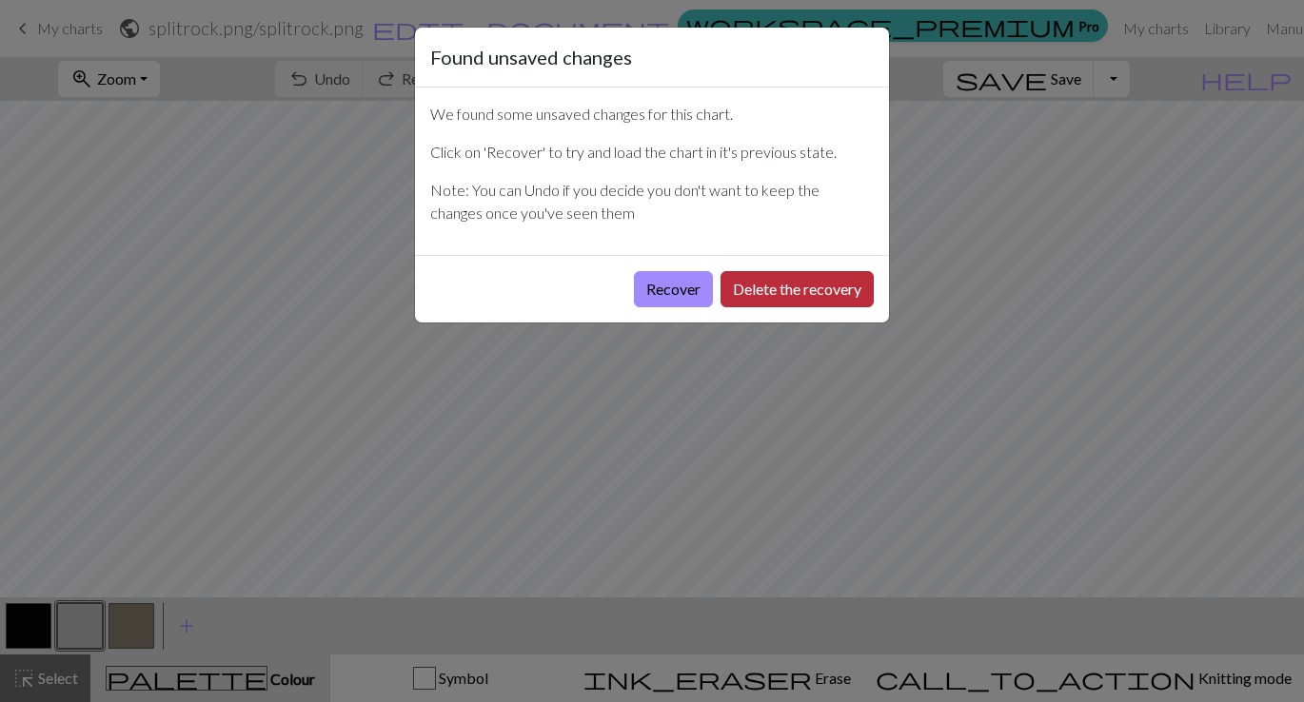
click at [737, 292] on button "Delete the recovery" at bounding box center [796, 289] width 153 height 36
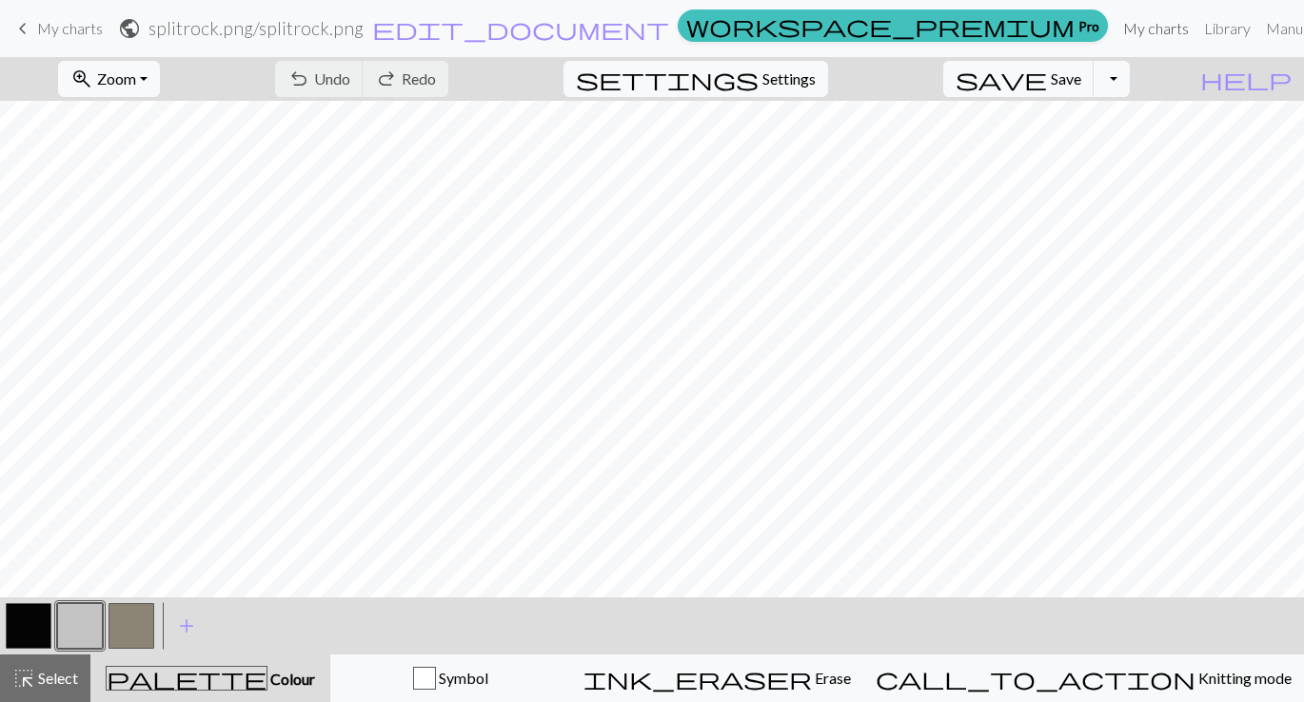
click at [1115, 32] on link "My charts" at bounding box center [1155, 29] width 81 height 38
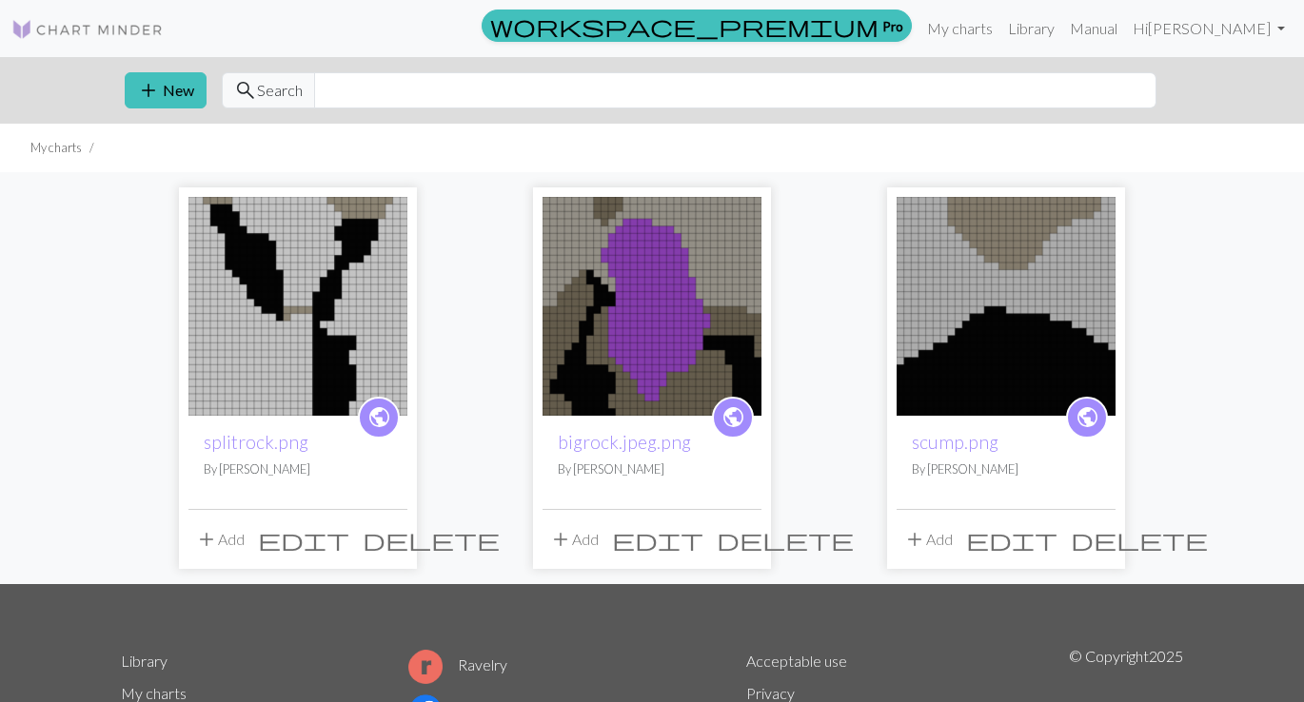
click at [717, 285] on img at bounding box center [651, 306] width 219 height 219
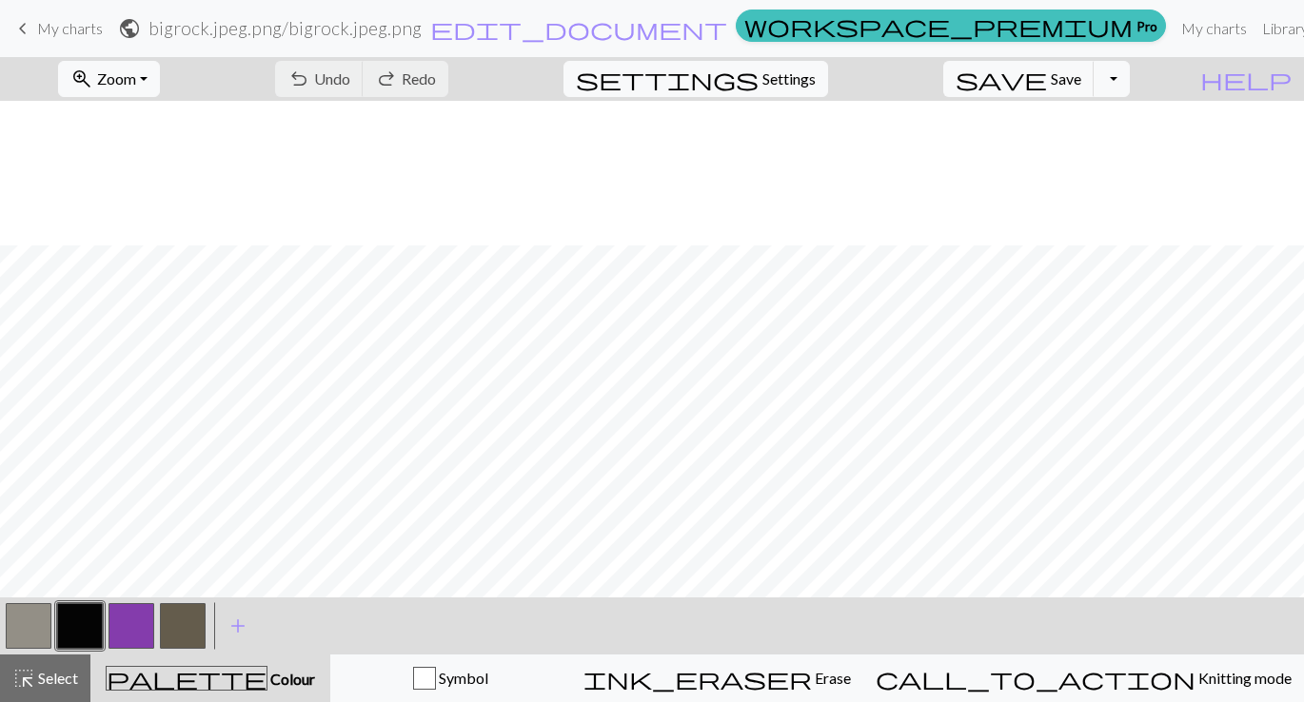
scroll to position [502, 0]
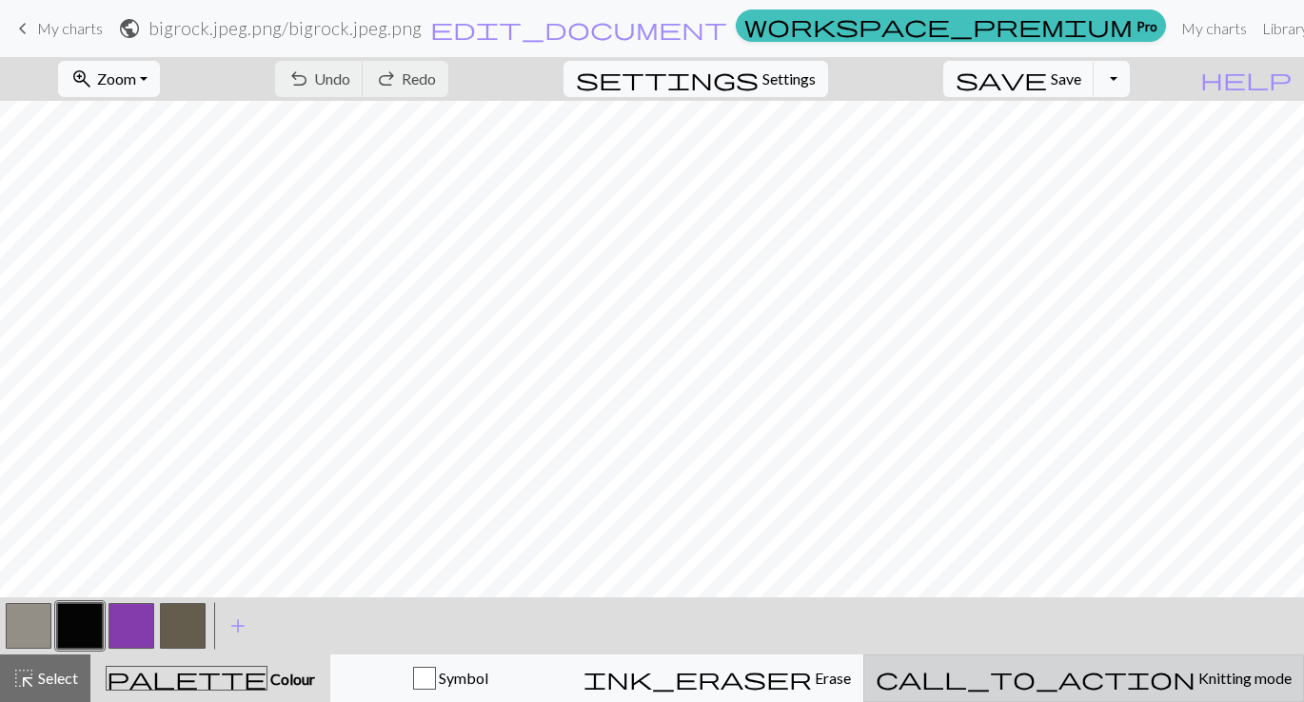
click at [1195, 680] on span "Knitting mode" at bounding box center [1243, 678] width 96 height 18
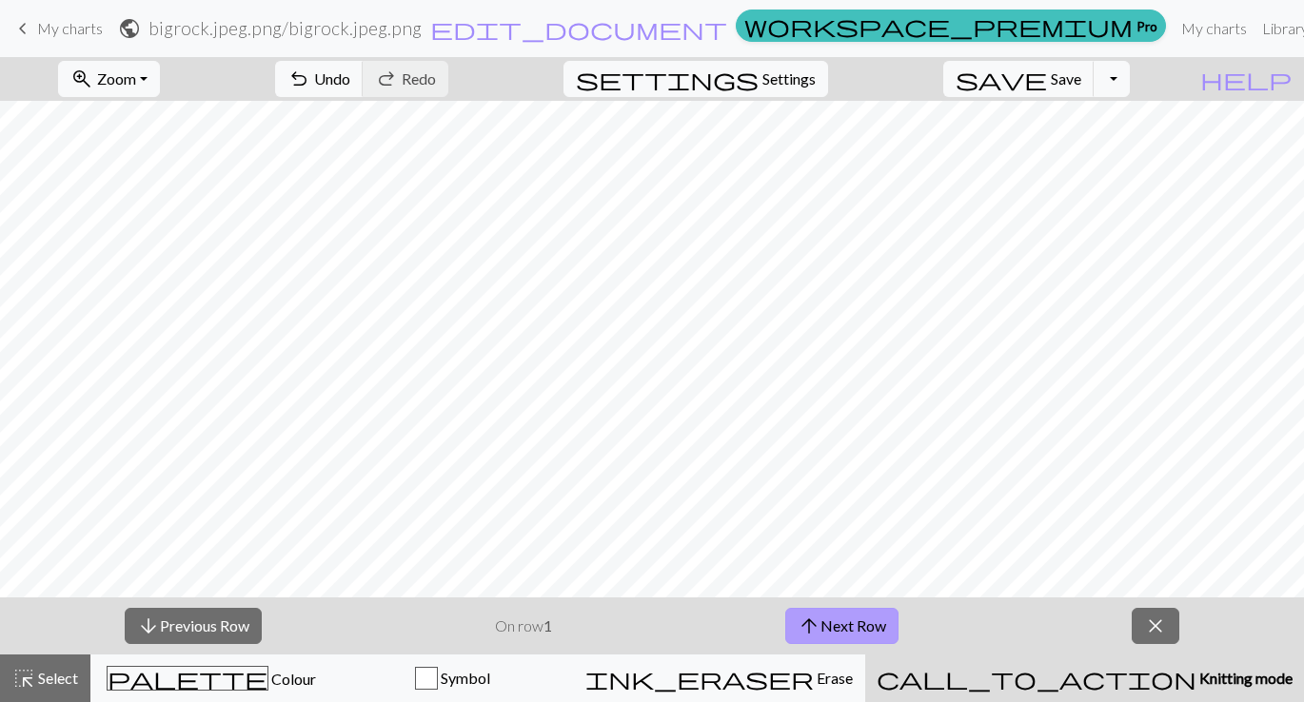
click at [868, 616] on button "arrow_upward Next Row" at bounding box center [841, 626] width 113 height 36
click at [860, 627] on button "arrow_upward Next Row" at bounding box center [841, 626] width 113 height 36
click at [855, 625] on button "arrow_upward Next Row" at bounding box center [841, 626] width 113 height 36
click at [876, 615] on button "arrow_upward Next Row" at bounding box center [841, 626] width 113 height 36
click at [808, 634] on span "arrow_upward" at bounding box center [808, 626] width 23 height 27
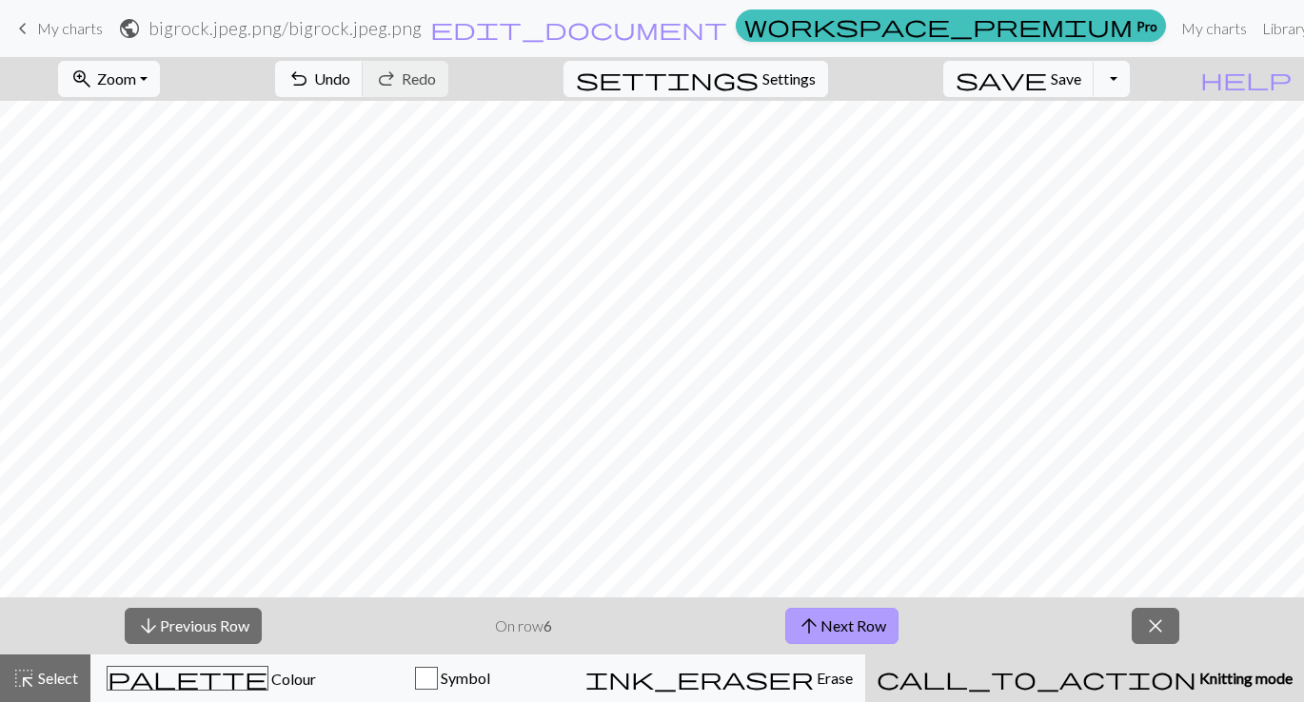
click at [845, 621] on button "arrow_upward Next Row" at bounding box center [841, 626] width 113 height 36
click at [878, 636] on button "arrow_upward Next Row" at bounding box center [841, 626] width 113 height 36
click at [826, 617] on button "arrow_upward Next Row" at bounding box center [841, 626] width 113 height 36
click at [817, 613] on span "arrow_upward" at bounding box center [808, 626] width 23 height 27
click at [817, 619] on span "arrow_upward" at bounding box center [812, 626] width 23 height 27
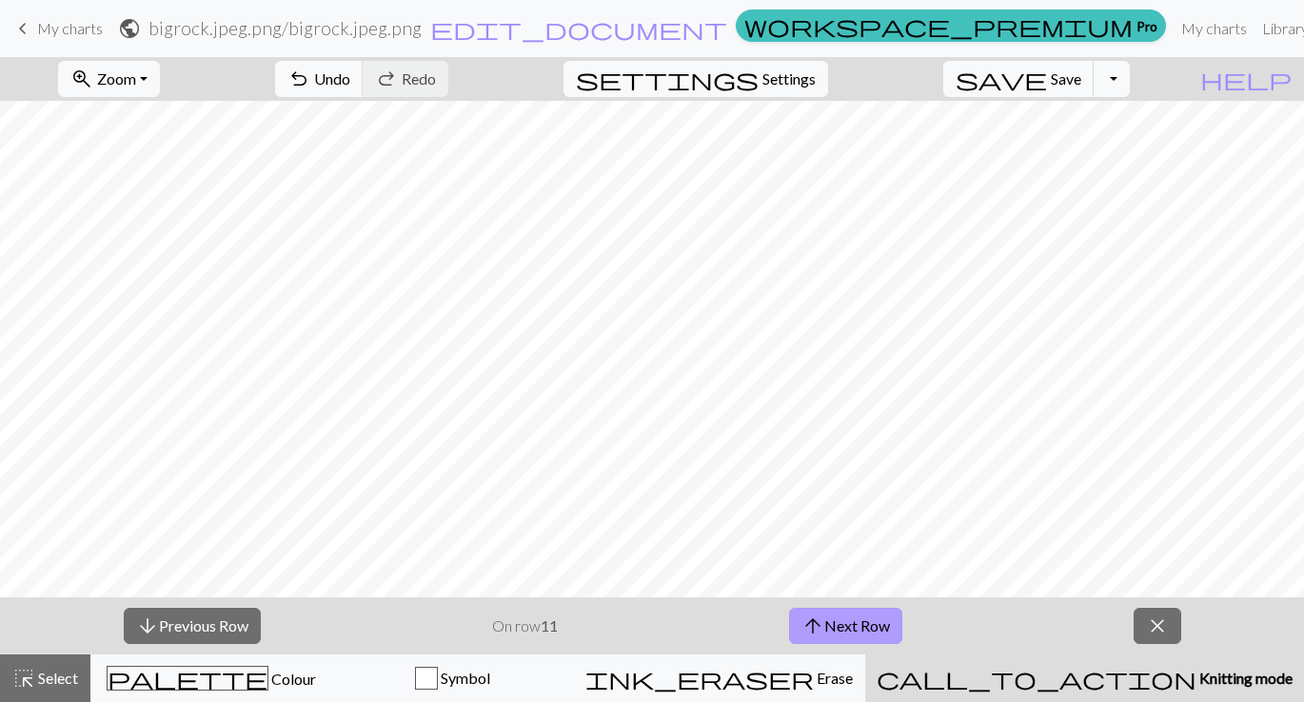
click at [874, 617] on button "arrow_upward Next Row" at bounding box center [845, 626] width 113 height 36
